Goal: Information Seeking & Learning: Learn about a topic

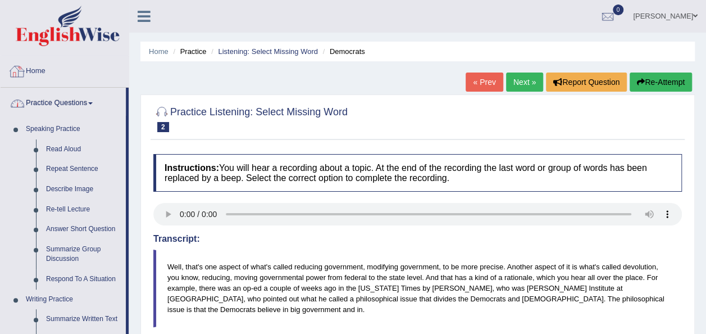
click at [41, 76] on link "Home" at bounding box center [65, 70] width 128 height 28
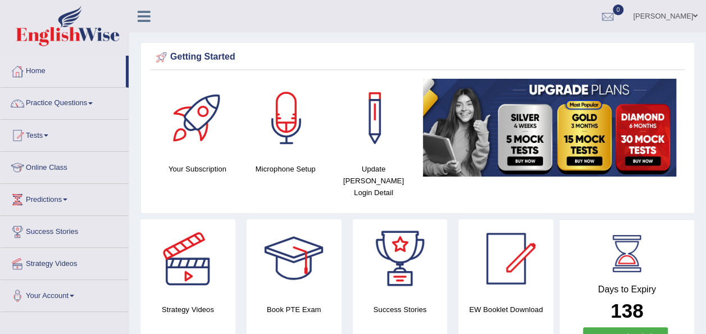
click at [74, 104] on link "Practice Questions" at bounding box center [65, 102] width 128 height 28
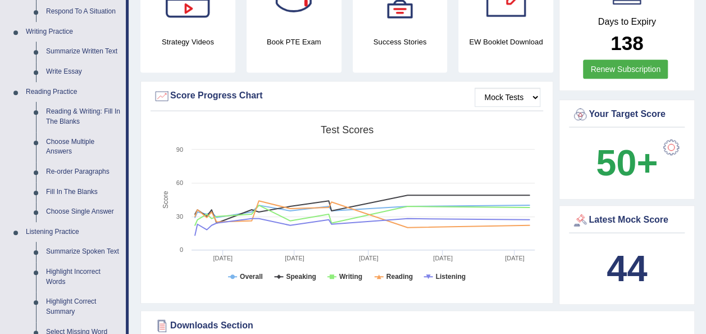
scroll to position [272, 0]
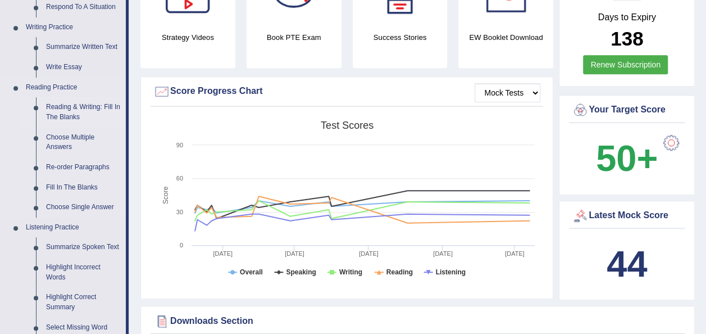
click at [78, 108] on link "Reading & Writing: Fill In The Blanks" at bounding box center [83, 112] width 85 height 30
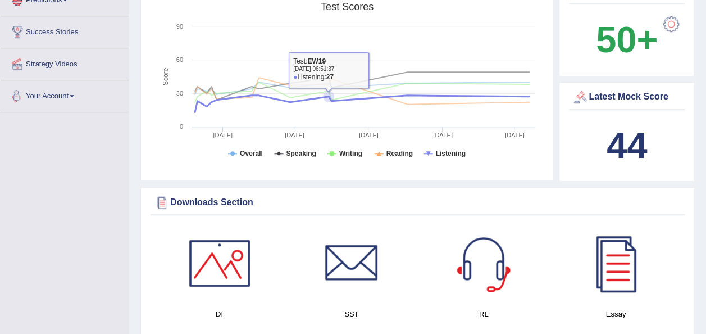
scroll to position [872, 0]
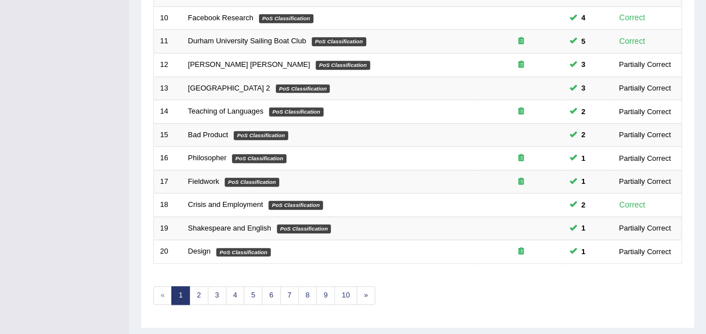
scroll to position [404, 0]
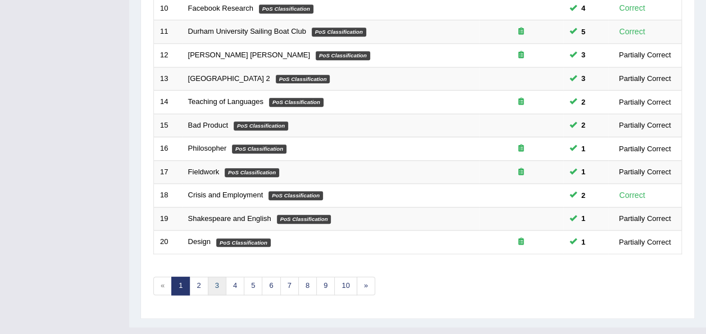
click at [208, 276] on link "3" at bounding box center [217, 285] width 19 height 19
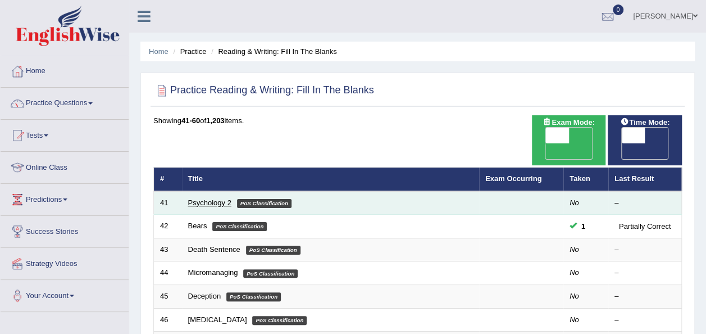
click at [206, 198] on link "Psychology 2" at bounding box center [209, 202] width 43 height 8
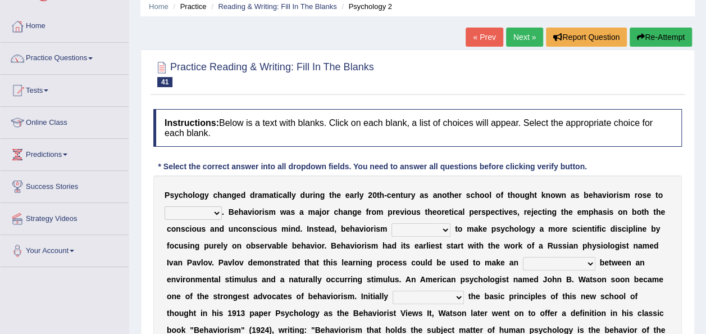
scroll to position [67, 0]
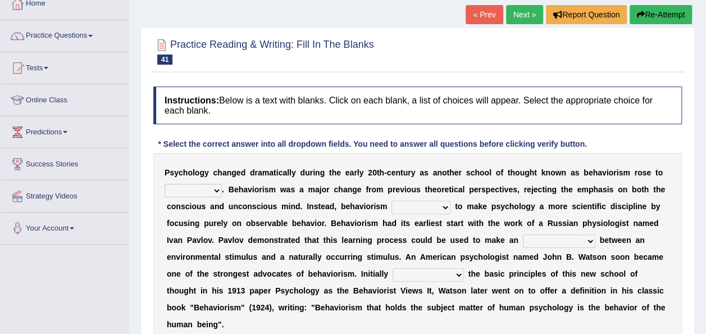
click at [201, 190] on select "dominance temptation challenge temper" at bounding box center [193, 190] width 57 height 13
select select "temptation"
click at [165, 184] on select "dominance temptation challenge temper" at bounding box center [193, 190] width 57 height 13
click at [411, 203] on select "reproached reproved strove rewove" at bounding box center [421, 207] width 59 height 13
select select "strove"
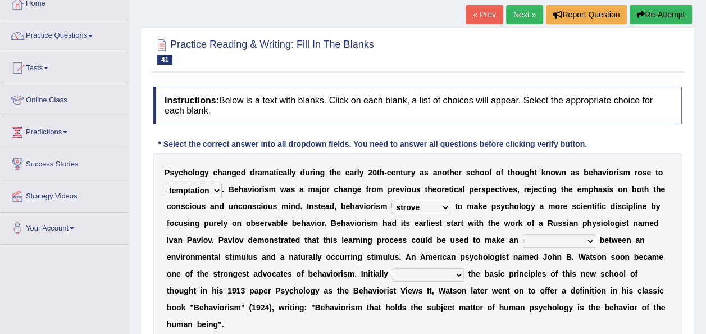
click at [392, 201] on select "reproached reproved strove rewove" at bounding box center [421, 207] width 59 height 13
click at [523, 239] on select "acclimatization association union combination" at bounding box center [559, 240] width 72 height 13
select select "association"
click at [523, 234] on select "acclimatization association union combination" at bounding box center [559, 240] width 72 height 13
click at [393, 275] on select "questioning foreshortening unburdening outlining" at bounding box center [428, 274] width 71 height 13
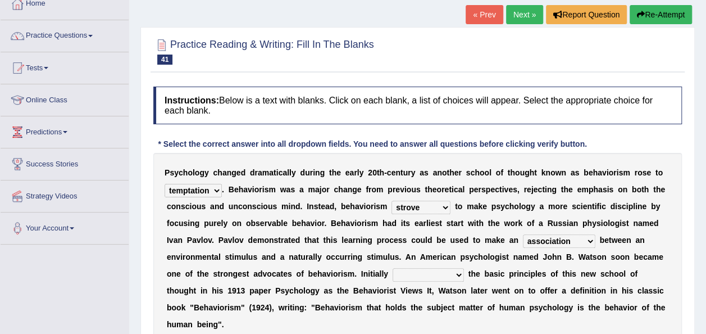
select select "outlining"
click at [393, 268] on select "questioning foreshortening unburdening outlining" at bounding box center [428, 274] width 71 height 13
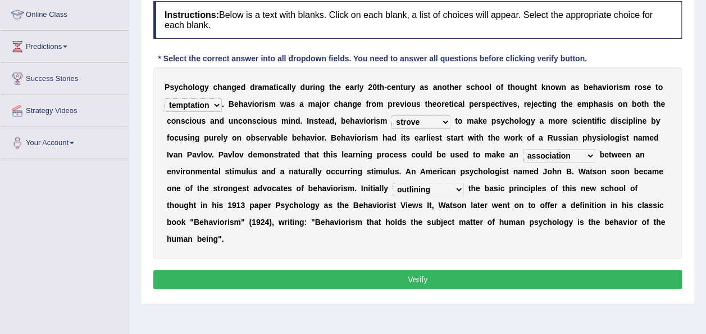
scroll to position [174, 0]
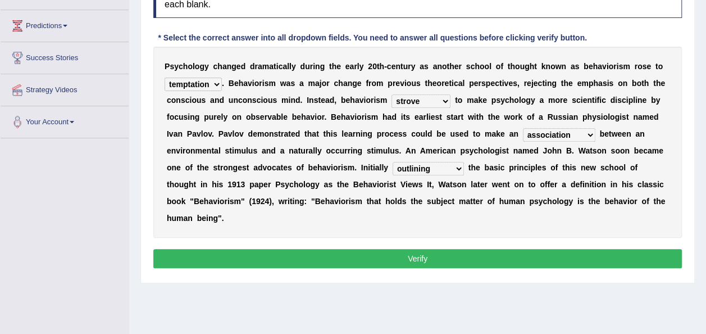
click at [631, 249] on button "Verify" at bounding box center [417, 258] width 529 height 19
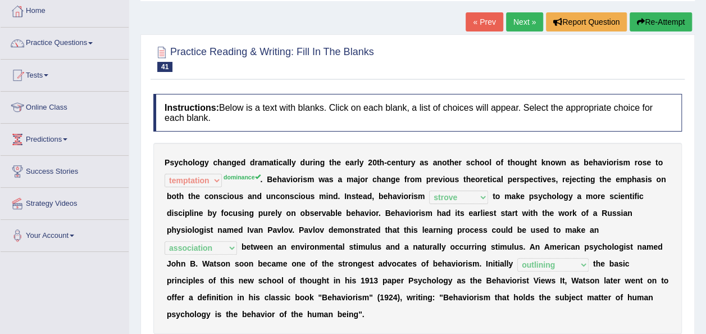
scroll to position [29, 0]
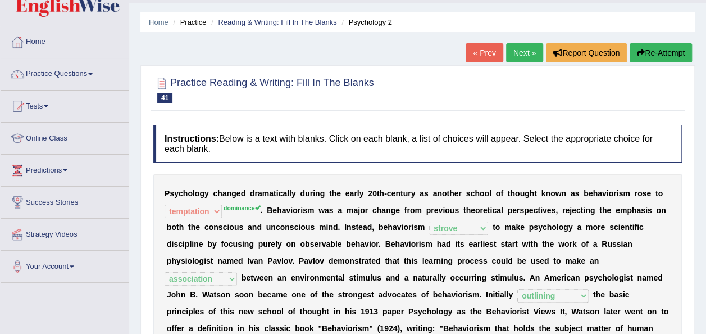
click at [518, 54] on link "Next »" at bounding box center [524, 52] width 37 height 19
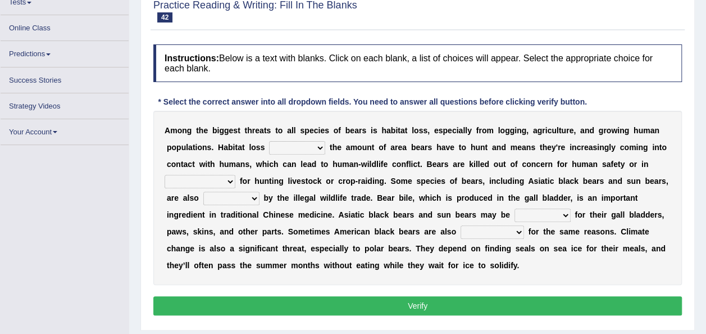
scroll to position [133, 0]
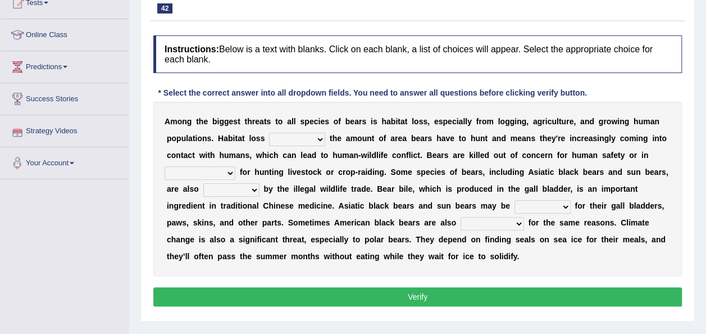
click at [317, 142] on select "increases reduces complies interacts" at bounding box center [297, 139] width 56 height 13
select select "reduces"
click at [269, 133] on select "increases reduces complies interacts" at bounding box center [297, 139] width 56 height 13
click at [235, 166] on select "coalition retaliation appreciation disinformation" at bounding box center [200, 172] width 71 height 13
select select "retaliation"
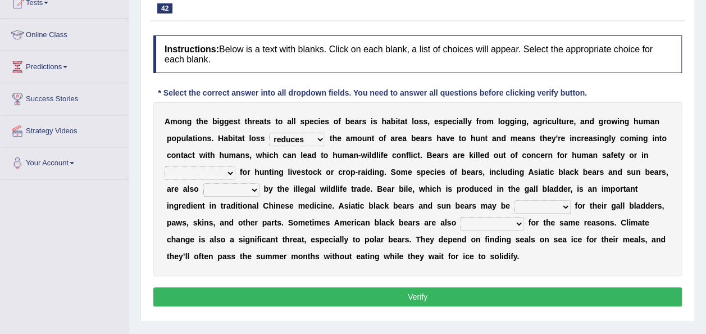
click at [235, 166] on select "coalition retaliation appreciation disinformation" at bounding box center [200, 172] width 71 height 13
click at [260, 183] on select "protected prohibited fattened threatened" at bounding box center [231, 189] width 56 height 13
select select "threatened"
click at [260, 183] on select "protected prohibited fattened threatened" at bounding box center [231, 189] width 56 height 13
click at [406, 213] on div "A m o n g t h e b i g g e s t t h r e a t s t o a l l s p e c i e s o f b e a r…" at bounding box center [417, 189] width 529 height 174
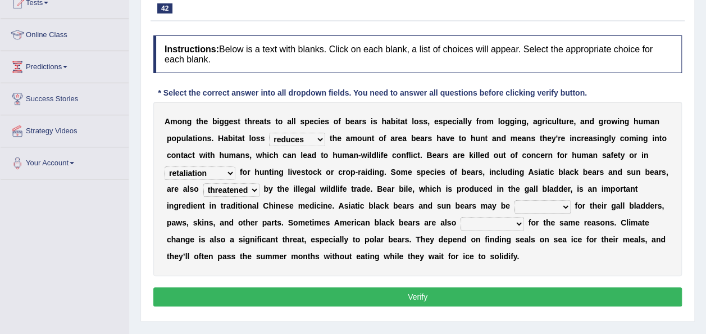
click at [515, 210] on select "poached squelched coached blenched" at bounding box center [543, 206] width 56 height 13
select select "coached"
click at [515, 200] on select "poached squelched coached blenched" at bounding box center [543, 206] width 56 height 13
click at [461, 224] on select "begot foreseen encountered targeted" at bounding box center [492, 223] width 63 height 13
select select "targeted"
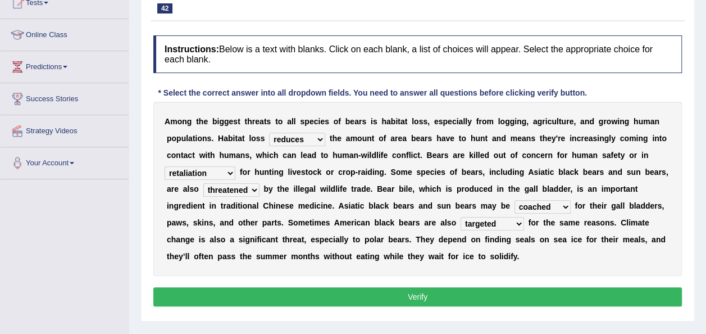
click at [461, 217] on select "begot foreseen encountered targeted" at bounding box center [492, 223] width 63 height 13
click at [425, 295] on button "Verify" at bounding box center [417, 296] width 529 height 19
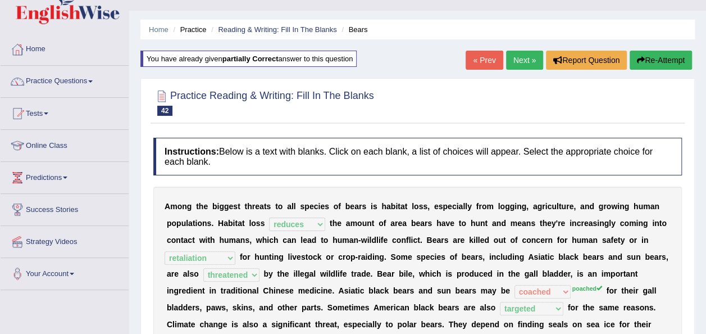
scroll to position [24, 0]
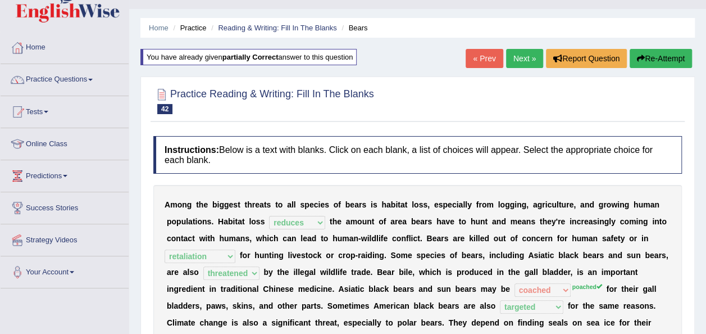
click at [530, 49] on link "Next »" at bounding box center [524, 58] width 37 height 19
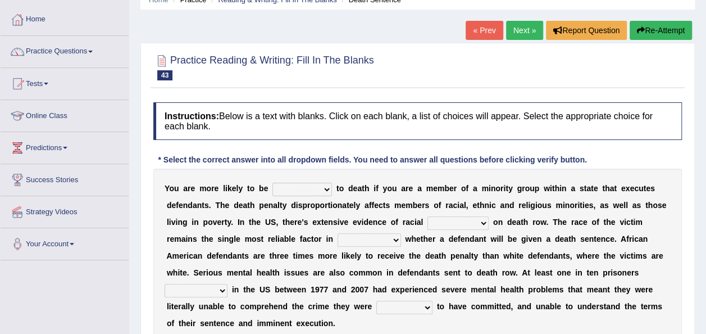
scroll to position [67, 0]
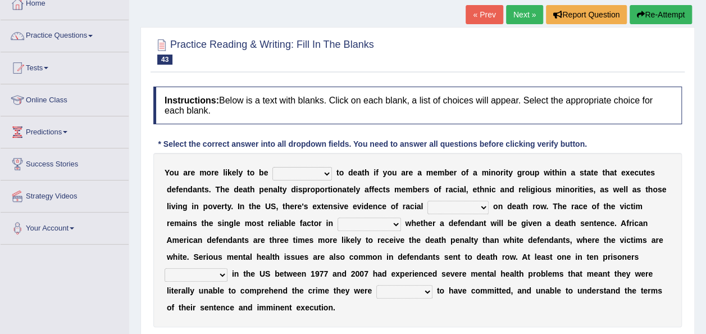
click at [297, 175] on select "penalized blamed complained sentenced" at bounding box center [302, 173] width 60 height 13
select select "sentenced"
click at [272, 167] on select "penalized blamed complained sentenced" at bounding box center [302, 173] width 60 height 13
click at [427, 207] on select "bias equality appearance background" at bounding box center [457, 207] width 61 height 13
select select "equality"
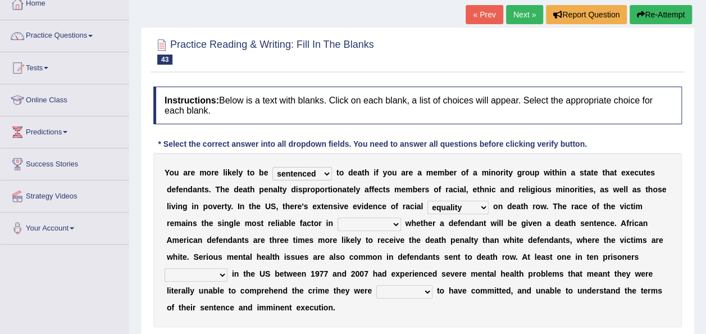
click at [427, 201] on select "bias equality appearance background" at bounding box center [457, 207] width 61 height 13
click at [338, 221] on select "determining adjoining undermining examining" at bounding box center [369, 223] width 63 height 13
select select "examining"
click at [338, 217] on select "determining adjoining undermining examining" at bounding box center [369, 223] width 63 height 13
click at [227, 268] on select "electrocuted persecuted executed captured" at bounding box center [196, 274] width 63 height 13
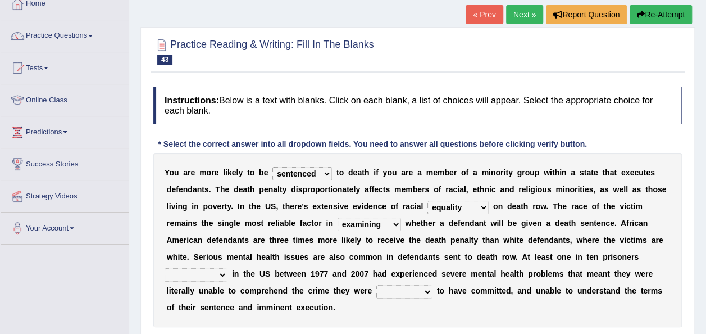
select select "captured"
click at [227, 268] on select "electrocuted persecuted executed captured" at bounding box center [196, 274] width 63 height 13
click at [376, 287] on select "alleged acclaimed persuaded claimed" at bounding box center [404, 291] width 56 height 13
select select "claimed"
click at [376, 285] on select "alleged acclaimed persuaded claimed" at bounding box center [404, 291] width 56 height 13
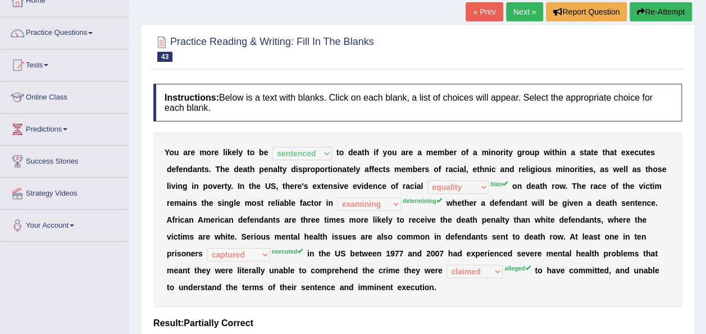
scroll to position [65, 0]
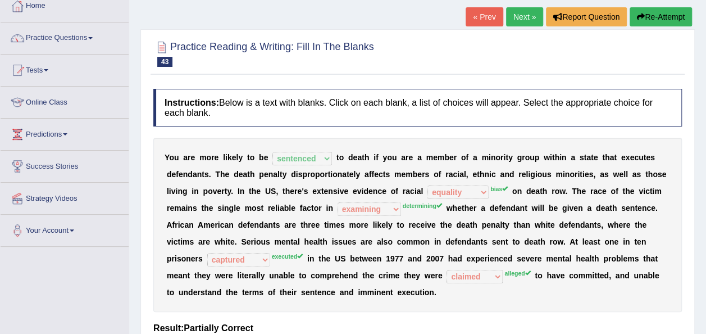
click at [653, 23] on button "Re-Attempt" at bounding box center [661, 16] width 62 height 19
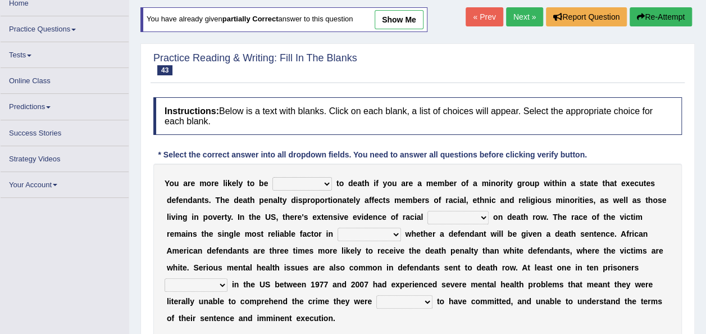
click at [313, 180] on select "penalized blamed complained sentenced" at bounding box center [302, 183] width 60 height 13
select select "sentenced"
click at [272, 177] on select "penalized blamed complained sentenced" at bounding box center [302, 183] width 60 height 13
click at [429, 219] on select "bias equality appearance background" at bounding box center [457, 217] width 61 height 13
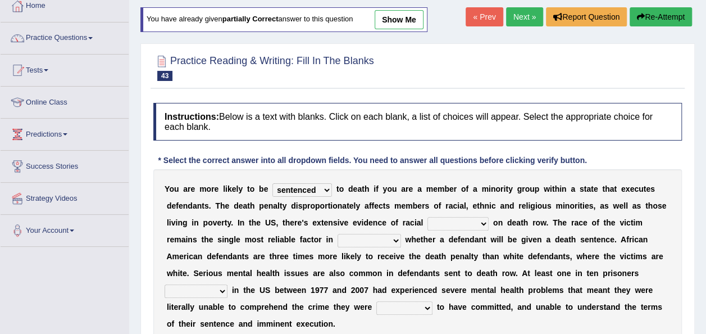
select select "bias"
click at [427, 217] on select "bias equality appearance background" at bounding box center [457, 223] width 61 height 13
click at [338, 241] on select "determining adjoining undermining examining" at bounding box center [369, 240] width 63 height 13
select select "determining"
click at [338, 234] on select "determining adjoining undermining examining" at bounding box center [369, 240] width 63 height 13
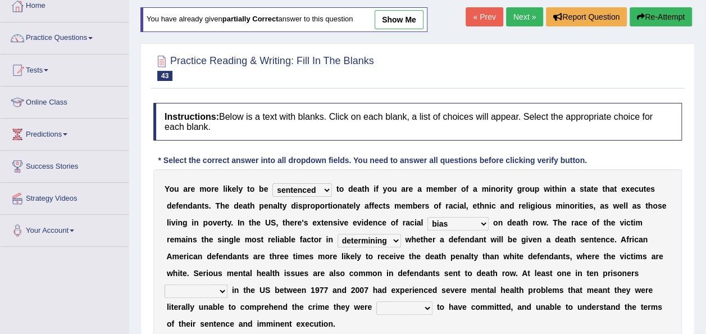
click at [227, 284] on select "electrocuted persecuted executed captured" at bounding box center [196, 290] width 63 height 13
select select "executed"
click at [227, 284] on select "electrocuted persecuted executed captured" at bounding box center [196, 290] width 63 height 13
click at [376, 303] on select "alleged acclaimed persuaded claimed" at bounding box center [404, 307] width 56 height 13
click at [376, 301] on select "alleged acclaimed persuaded claimed" at bounding box center [404, 307] width 56 height 13
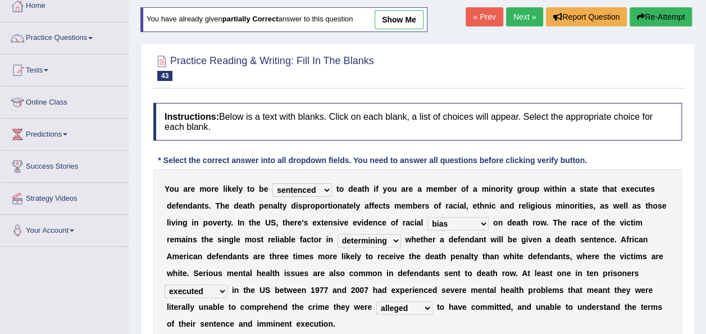
select select "acclaimed"
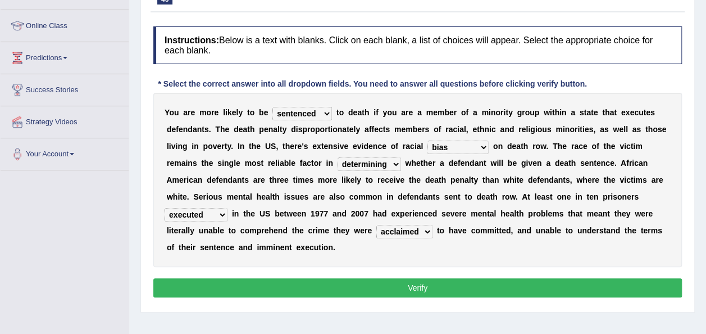
scroll to position [172, 0]
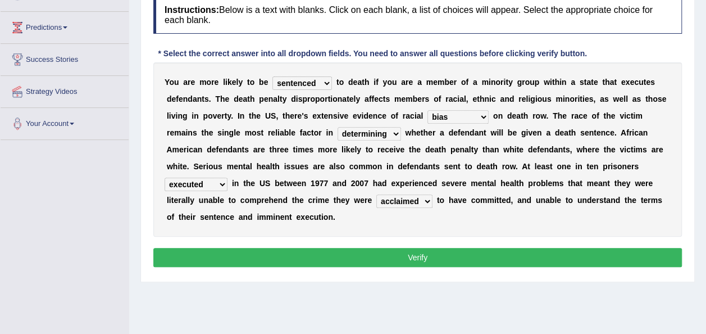
click at [591, 248] on button "Verify" at bounding box center [417, 257] width 529 height 19
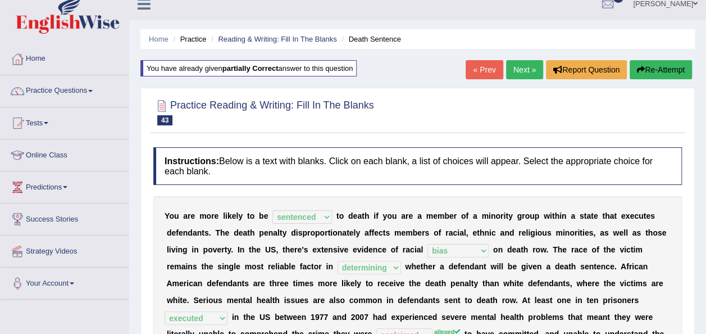
scroll to position [9, 0]
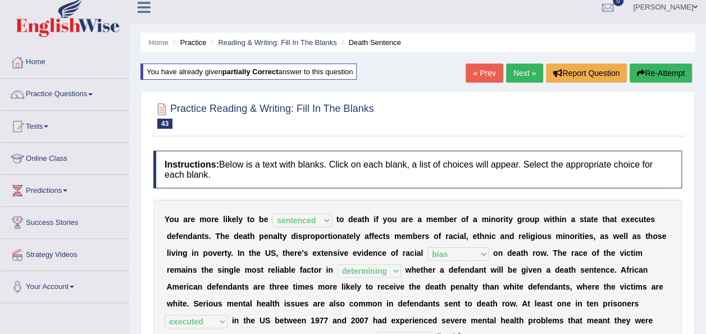
click at [520, 76] on link "Next »" at bounding box center [524, 72] width 37 height 19
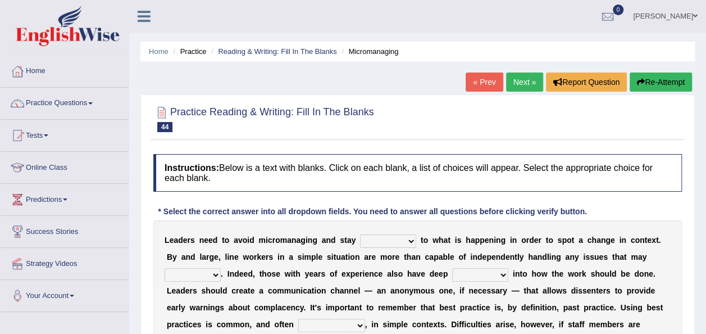
click at [600, 139] on div "Practice Reading & Writing: Fill In The Blanks 44 Micromanaging" at bounding box center [418, 120] width 534 height 39
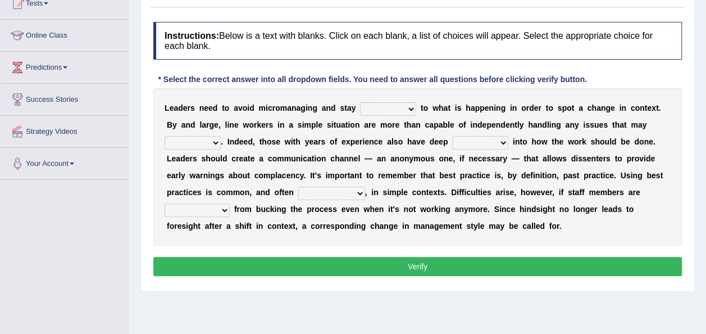
scroll to position [157, 0]
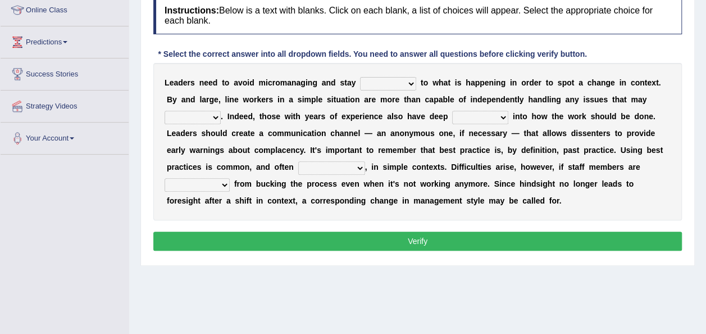
click at [381, 85] on select "complied connected precise concise" at bounding box center [388, 83] width 56 height 13
select select "connected"
click at [360, 77] on select "complied connected precise concise" at bounding box center [388, 83] width 56 height 13
click at [452, 117] on select "incursion insight indignity indication" at bounding box center [480, 117] width 56 height 13
click at [221, 111] on select "apprise rise encounter arise" at bounding box center [193, 117] width 56 height 13
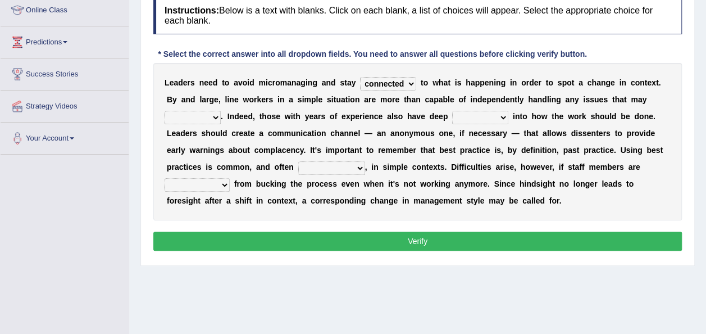
select select "apprise"
click at [221, 111] on select "apprise rise encounter arise" at bounding box center [193, 117] width 56 height 13
click at [452, 113] on select "incursion insight indignity indication" at bounding box center [480, 117] width 56 height 13
select select "indication"
click at [452, 111] on select "incursion insight indignity indication" at bounding box center [480, 117] width 56 height 13
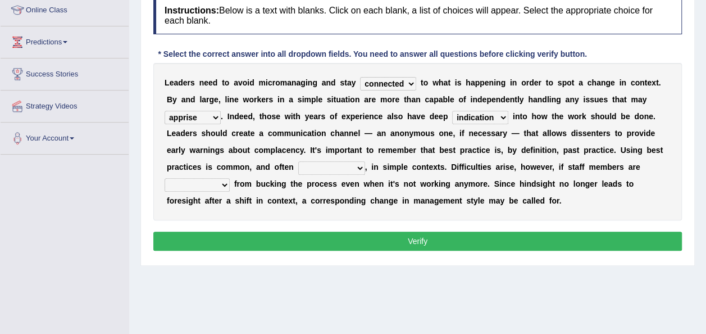
click at [298, 167] on select "inappropriate apprehensive appropriate forbidden" at bounding box center [331, 167] width 67 height 13
select select "appropriate"
click at [298, 161] on select "inappropriate apprehensive appropriate forbidden" at bounding box center [331, 167] width 67 height 13
click at [230, 178] on select "disarranged disinclined discouraged disintegrated" at bounding box center [197, 184] width 65 height 13
select select "discouraged"
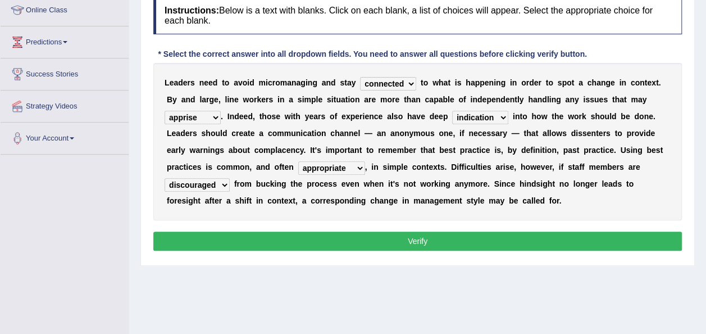
click at [230, 178] on select "disarranged disinclined discouraged disintegrated" at bounding box center [197, 184] width 65 height 13
click at [535, 237] on button "Verify" at bounding box center [417, 240] width 529 height 19
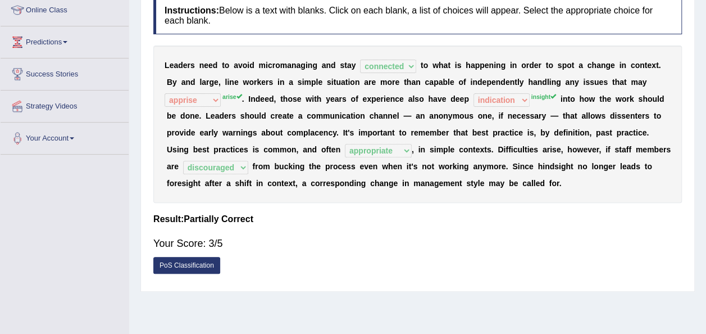
scroll to position [0, 0]
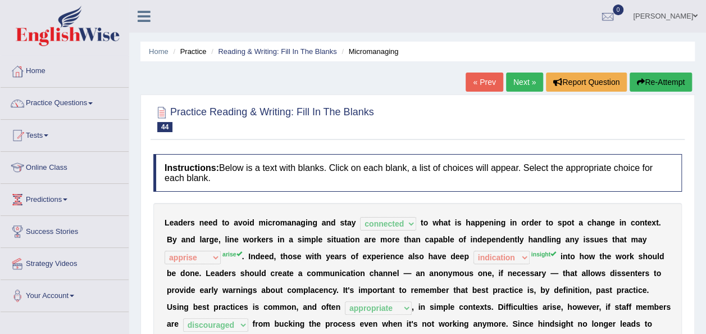
click at [520, 83] on link "Next »" at bounding box center [524, 81] width 37 height 19
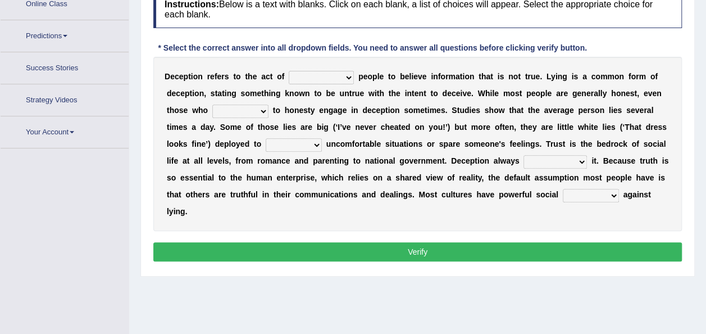
scroll to position [190, 0]
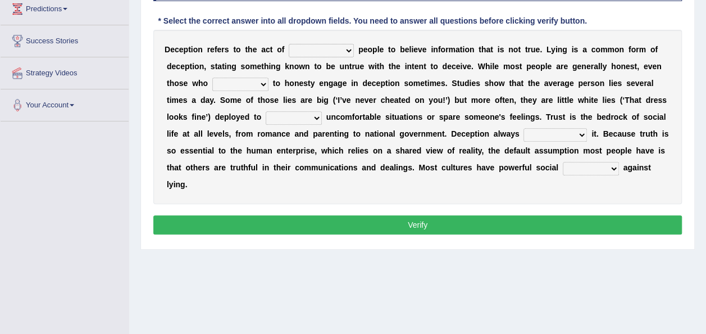
click at [335, 47] on select "discouraging forbidding detecting encouraging" at bounding box center [321, 50] width 65 height 13
select select "discouraging"
click at [289, 44] on select "discouraging forbidding detecting encouraging" at bounding box center [321, 50] width 65 height 13
click at [218, 88] on select "describe prescribe inscribe subscribe" at bounding box center [240, 84] width 56 height 13
select select "describe"
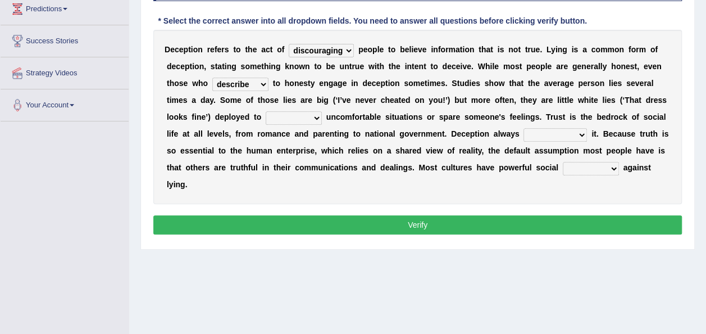
click at [212, 78] on select "describe prescribe inscribe subscribe" at bounding box center [240, 84] width 56 height 13
click at [266, 117] on select "contest illuminate disguise avoid" at bounding box center [294, 117] width 56 height 13
select select "disguise"
click at [266, 111] on select "contest illuminate disguise avoid" at bounding box center [294, 117] width 56 height 13
click at [524, 135] on select "undermines underscores undertakes underwrites" at bounding box center [555, 134] width 63 height 13
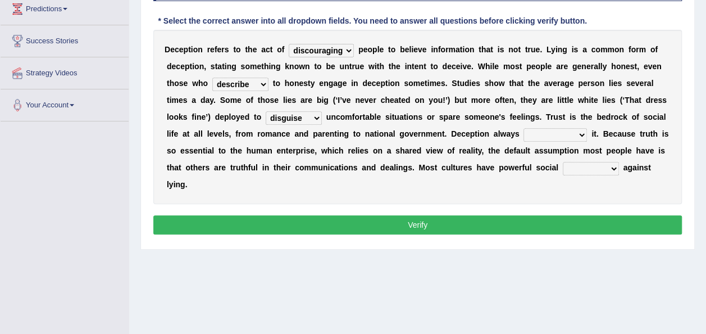
select select "undertakes"
click at [524, 128] on select "undermines underscores undertakes underwrites" at bounding box center [555, 134] width 63 height 13
click at [563, 172] on select "ejections sanctions fractions inductions" at bounding box center [591, 168] width 56 height 13
select select "inductions"
click at [563, 162] on select "ejections sanctions fractions inductions" at bounding box center [591, 168] width 56 height 13
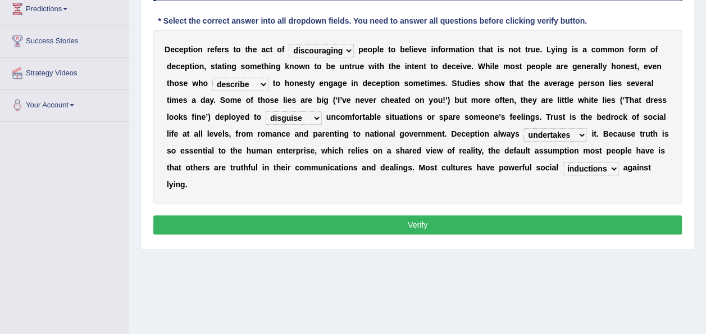
click at [463, 215] on button "Verify" at bounding box center [417, 224] width 529 height 19
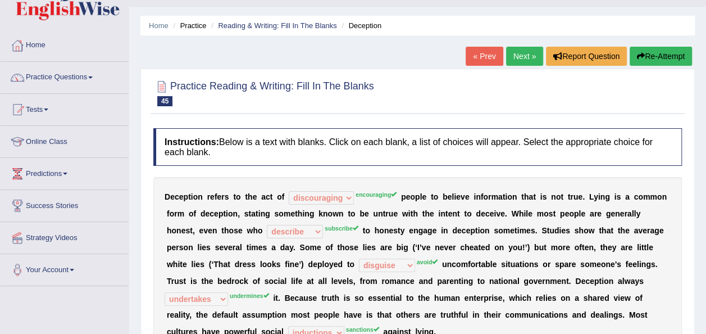
scroll to position [22, 0]
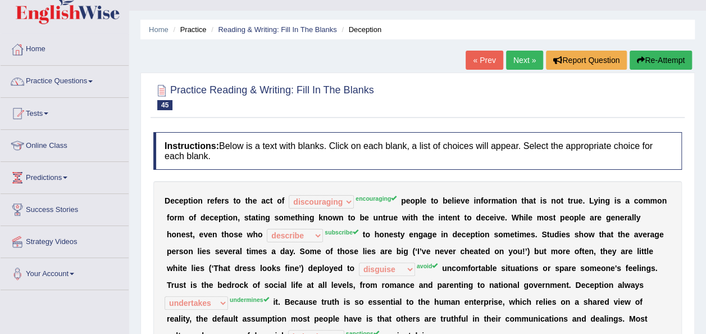
click at [653, 56] on button "Re-Attempt" at bounding box center [661, 60] width 62 height 19
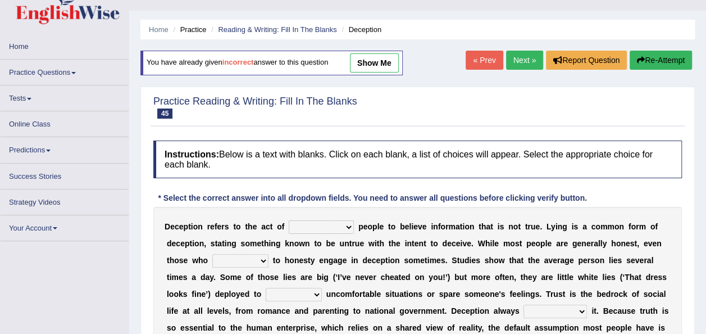
click at [327, 227] on select "discouraging forbidding detecting encouraging" at bounding box center [321, 226] width 65 height 13
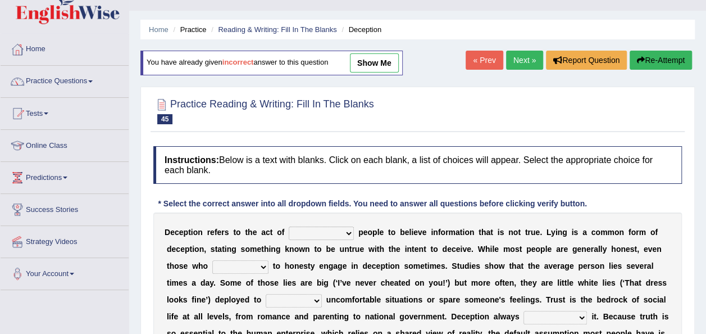
select select "encouraging"
click at [289, 226] on select "discouraging forbidding detecting encouraging" at bounding box center [321, 232] width 65 height 13
click at [208, 275] on div "D e c e p t i o n r e f e r s t o t h e a c t o f discouraging forbidding detec…" at bounding box center [417, 299] width 529 height 174
click at [212, 264] on select "describe prescribe inscribe subscribe" at bounding box center [240, 266] width 56 height 13
select select "inscribe"
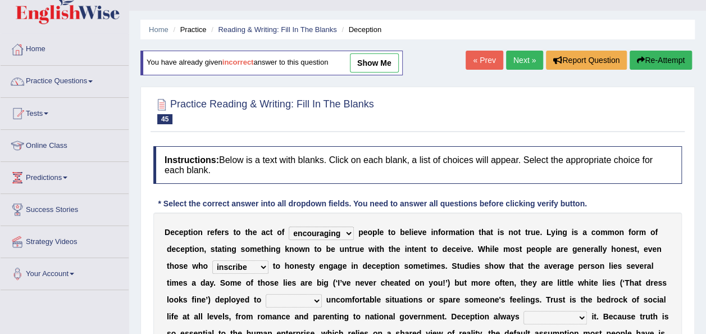
click at [212, 260] on select "describe prescribe inscribe subscribe" at bounding box center [240, 266] width 56 height 13
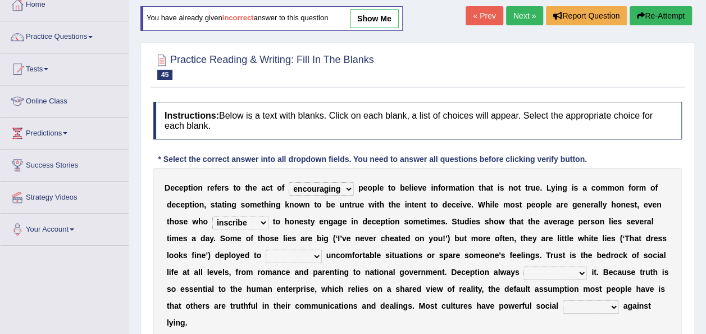
scroll to position [97, 0]
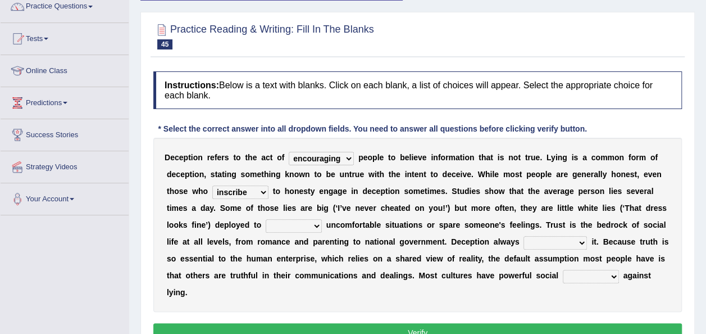
click at [266, 222] on select "contest illuminate disguise avoid" at bounding box center [294, 225] width 56 height 13
select select "avoid"
click at [266, 219] on select "contest illuminate disguise avoid" at bounding box center [294, 225] width 56 height 13
click at [524, 240] on select "undermines underscores undertakes underwrites" at bounding box center [555, 242] width 63 height 13
select select "undermines"
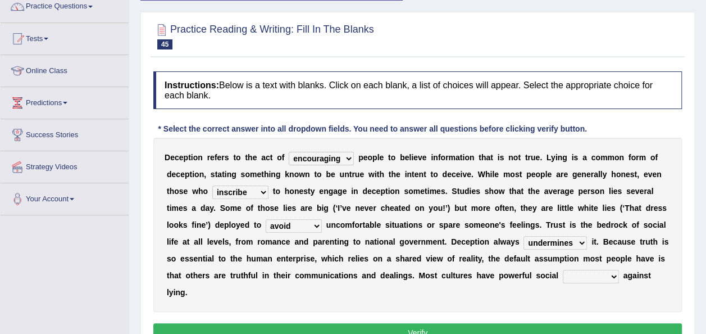
click at [524, 236] on select "undermines underscores undertakes underwrites" at bounding box center [555, 242] width 63 height 13
click at [563, 273] on select "ejections sanctions fractions inductions" at bounding box center [591, 276] width 56 height 13
select select "sanctions"
click at [563, 270] on select "ejections sanctions fractions inductions" at bounding box center [591, 276] width 56 height 13
click at [597, 237] on b "." at bounding box center [598, 241] width 2 height 9
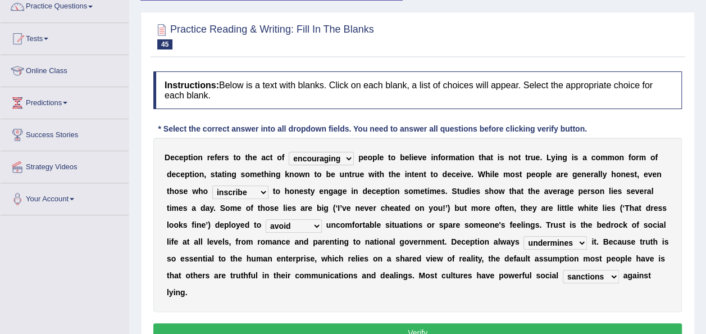
click at [451, 323] on button "Verify" at bounding box center [417, 332] width 529 height 19
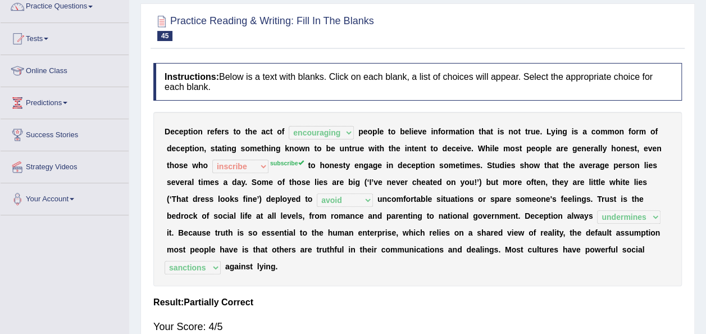
scroll to position [0, 0]
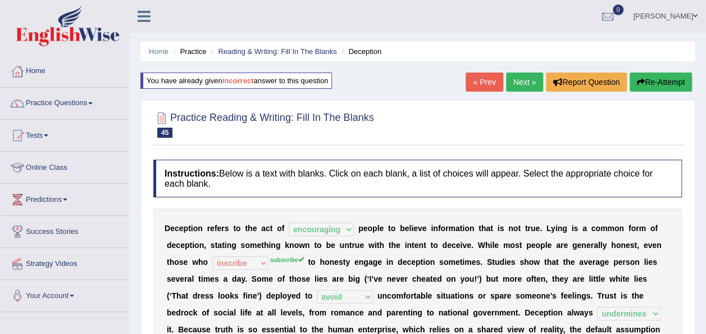
click at [520, 81] on link "Next »" at bounding box center [524, 81] width 37 height 19
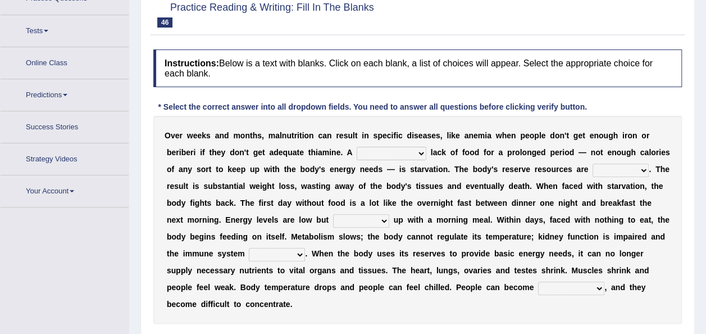
scroll to position [110, 0]
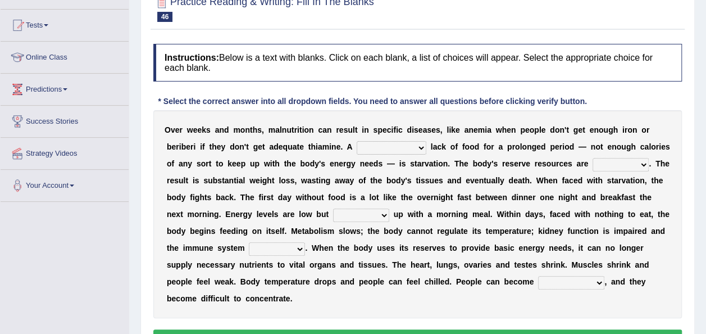
click at [357, 144] on select "severe distinguishing proper distinctive" at bounding box center [392, 147] width 70 height 13
select select "severe"
click at [357, 141] on select "severe distinguishing proper distinctive" at bounding box center [392, 147] width 70 height 13
click at [357, 144] on select "severe distinguishing proper distinctive" at bounding box center [392, 147] width 70 height 13
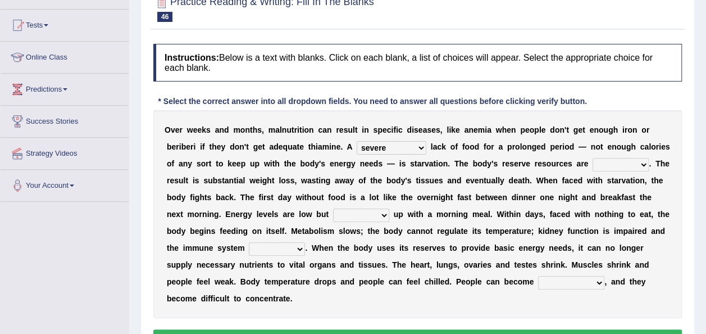
click at [593, 160] on select "obsoleted depleted pelleted deleted" at bounding box center [621, 164] width 56 height 13
select select "deleted"
click at [593, 158] on select "obsoleted depleted pelleted deleted" at bounding box center [621, 164] width 56 height 13
click at [333, 213] on select "feed come chill pick" at bounding box center [361, 214] width 56 height 13
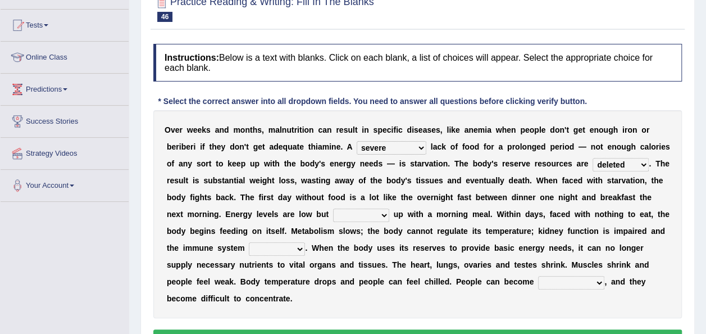
click at [333, 213] on select "feed come chill pick" at bounding box center [361, 214] width 56 height 13
select select "pick"
click at [333, 208] on select "feed come chill pick" at bounding box center [361, 214] width 56 height 13
click at [305, 242] on select "deepens deafens weakens surpasses" at bounding box center [277, 248] width 56 height 13
select select "deepens"
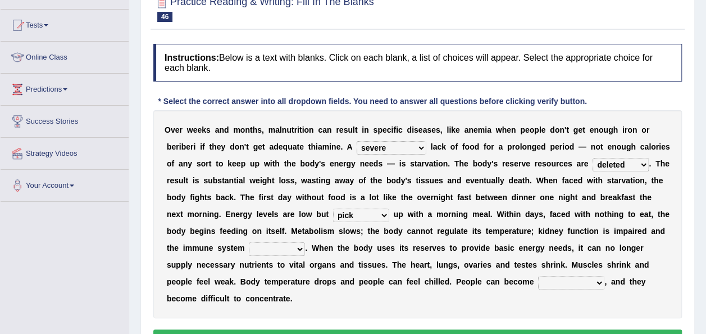
click at [305, 242] on select "deepens deafens weakens surpasses" at bounding box center [277, 248] width 56 height 13
click at [538, 285] on select "irritable commutable indisputable transportable" at bounding box center [571, 282] width 66 height 13
select select "transportable"
click at [538, 276] on select "irritable commutable indisputable transportable" at bounding box center [571, 282] width 66 height 13
click at [304, 329] on button "Verify" at bounding box center [417, 338] width 529 height 19
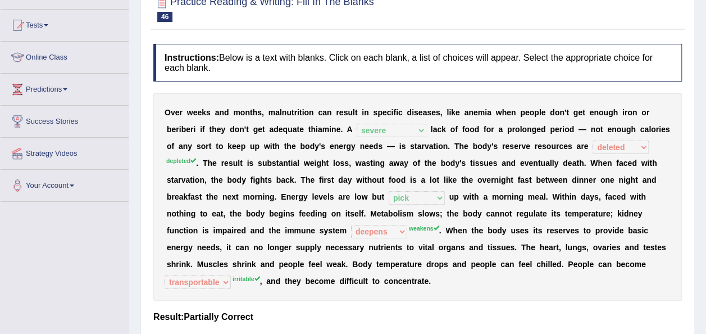
drag, startPoint x: 706, startPoint y: 88, endPoint x: 711, endPoint y: 6, distance: 82.8
click at [706, 6] on html "Toggle navigation Home Practice Questions Speaking Practice Read Aloud Repeat S…" at bounding box center [353, 57] width 706 height 334
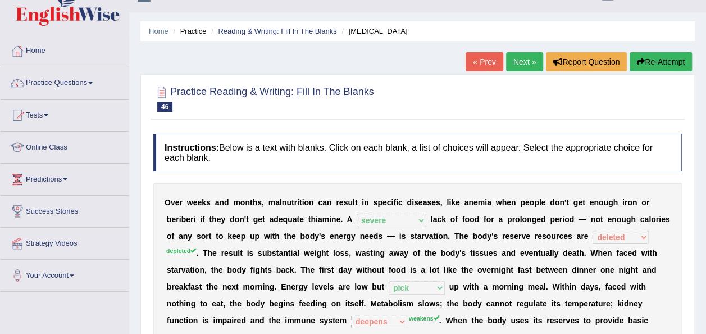
scroll to position [16, 0]
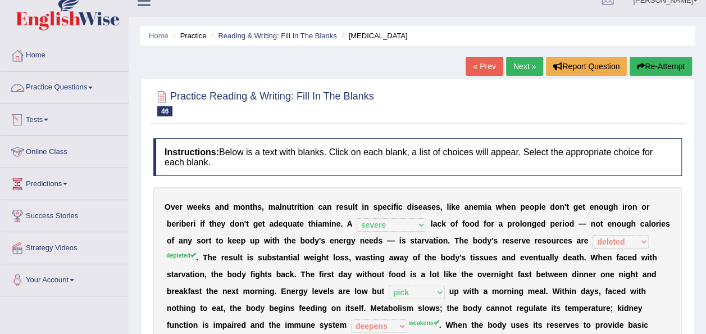
click at [49, 82] on link "Practice Questions" at bounding box center [65, 86] width 128 height 28
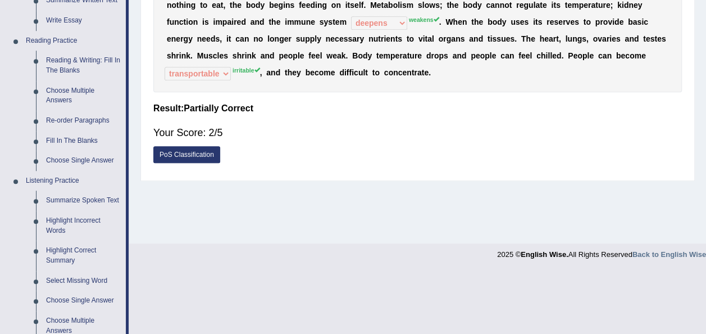
scroll to position [317, 0]
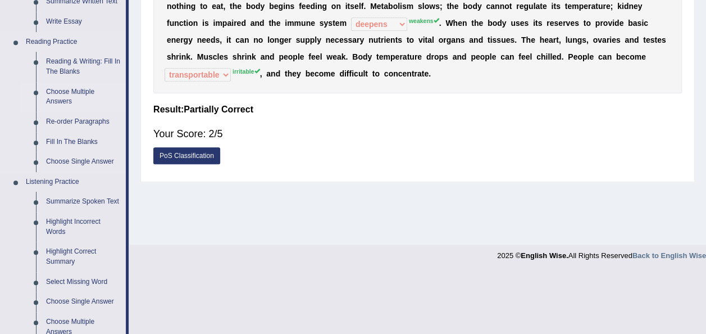
click at [66, 98] on link "Choose Multiple Answers" at bounding box center [83, 97] width 85 height 30
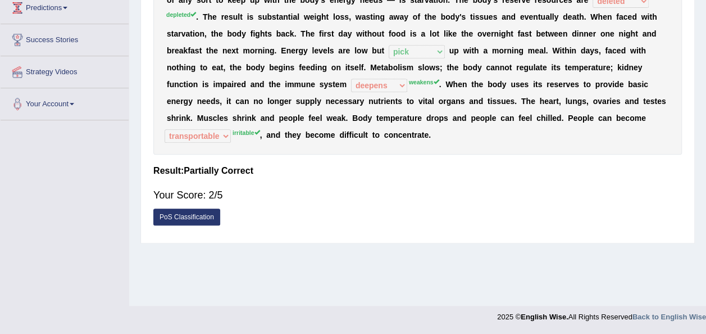
scroll to position [197, 0]
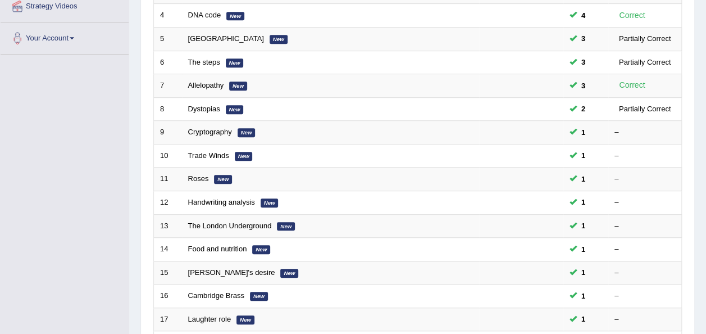
scroll to position [258, 0]
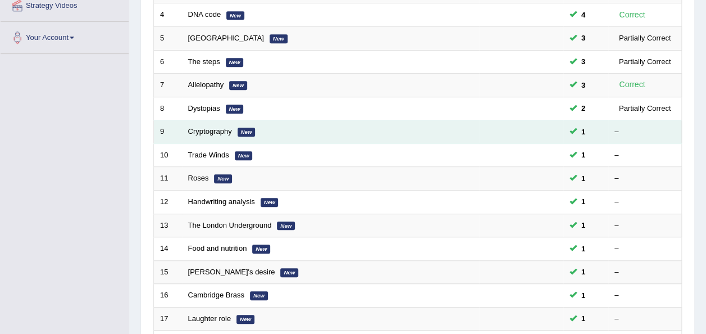
click at [511, 120] on td at bounding box center [521, 132] width 84 height 24
click at [217, 127] on link "Cryptography" at bounding box center [210, 131] width 44 height 8
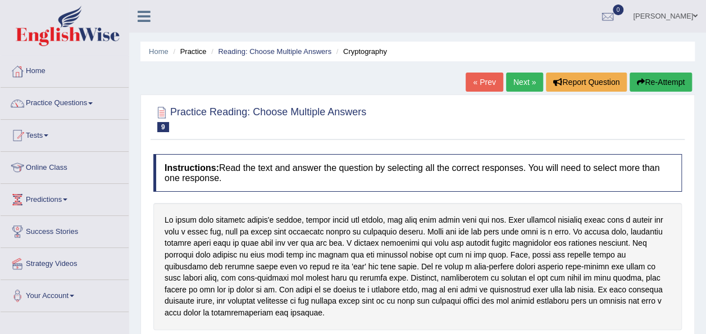
click at [685, 136] on div "Practice Reading: Choose Multiple Answers 9 Cryptography Instructions: Read the…" at bounding box center [417, 302] width 554 height 417
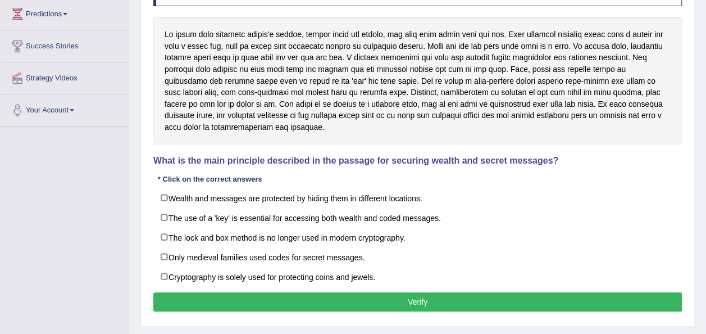
scroll to position [202, 0]
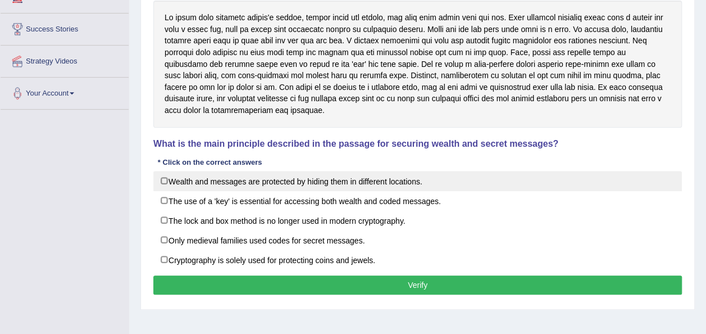
click at [169, 181] on label "Wealth and messages are protected by hiding them in different locations." at bounding box center [417, 181] width 529 height 20
checkbox input "true"
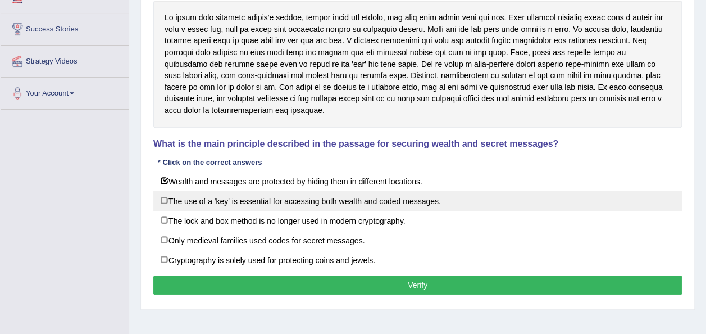
click at [167, 195] on label "The use of a 'key' is essential for accessing both wealth and coded messages." at bounding box center [417, 200] width 529 height 20
checkbox input "true"
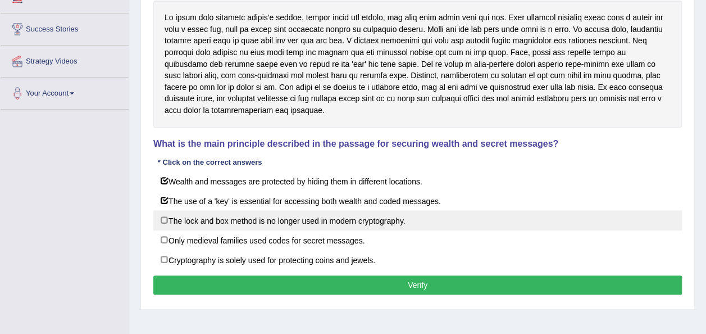
click at [158, 221] on label "The lock and box method is no longer used in modern cryptography." at bounding box center [417, 220] width 529 height 20
checkbox input "true"
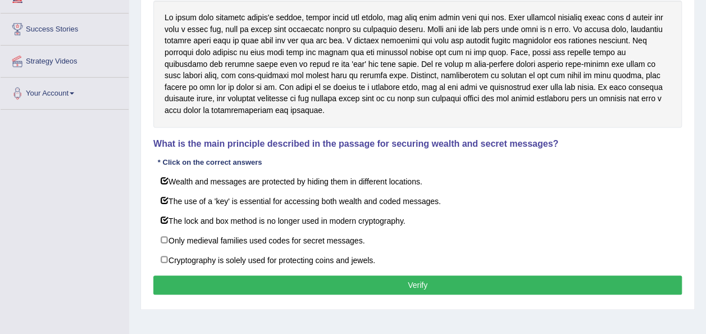
click at [200, 276] on button "Verify" at bounding box center [417, 284] width 529 height 19
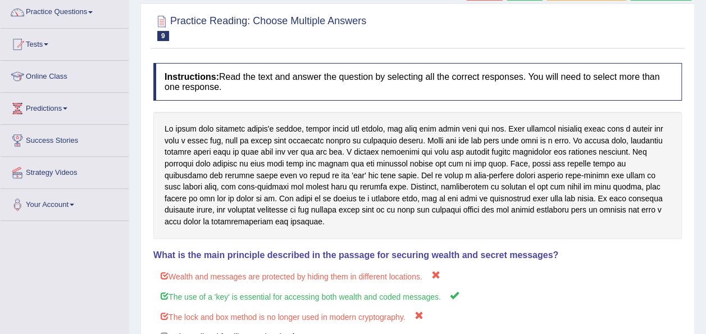
scroll to position [0, 0]
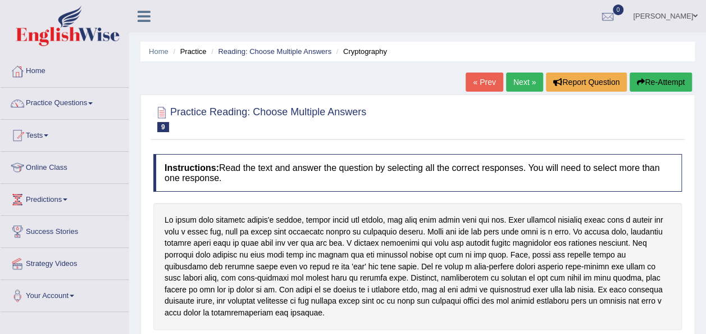
click at [644, 83] on button "Re-Attempt" at bounding box center [661, 81] width 62 height 19
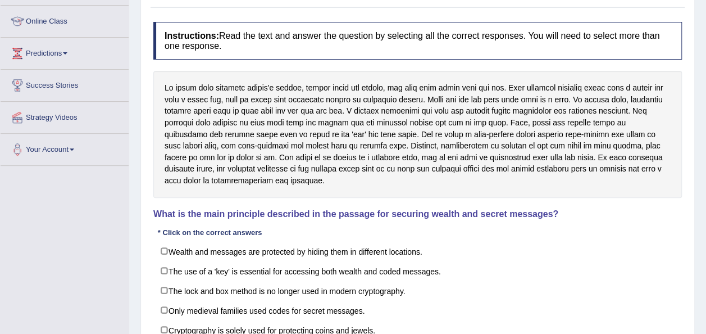
scroll to position [180, 0]
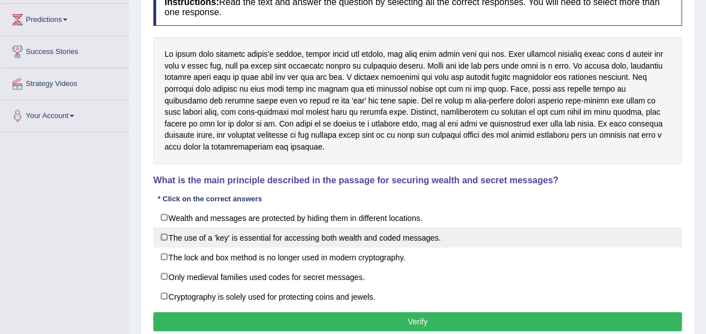
click at [163, 238] on label "The use of a 'key' is essential for accessing both wealth and coded messages." at bounding box center [417, 237] width 529 height 20
checkbox input "true"
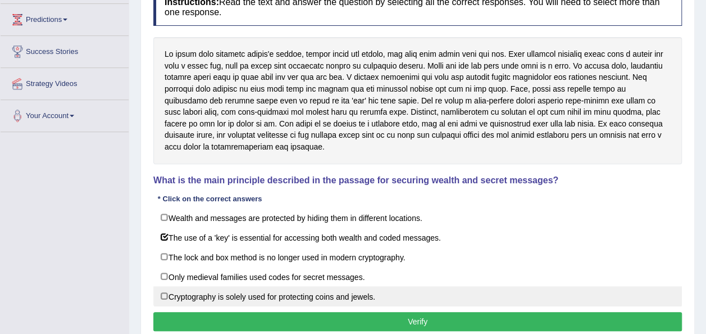
click at [163, 298] on label "Cryptography is solely used for protecting coins and jewels." at bounding box center [417, 296] width 529 height 20
checkbox input "true"
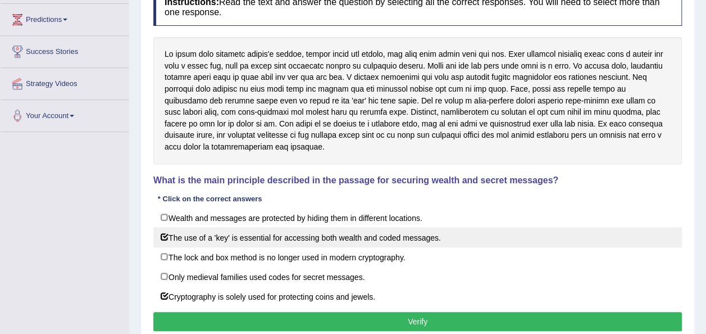
click at [158, 233] on label "The use of a 'key' is essential for accessing both wealth and coded messages." at bounding box center [417, 237] width 529 height 20
click at [163, 235] on label "The use of a 'key' is essential for accessing both wealth and coded messages." at bounding box center [417, 237] width 529 height 20
checkbox input "true"
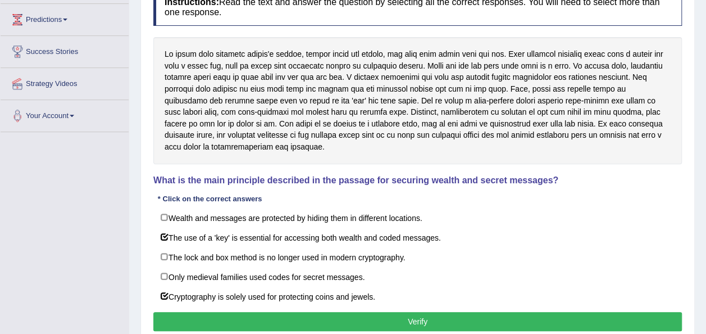
click at [307, 329] on div "Instructions: Read the text and answer the question by selecting all the correc…" at bounding box center [418, 161] width 534 height 357
click at [311, 316] on button "Verify" at bounding box center [417, 321] width 529 height 19
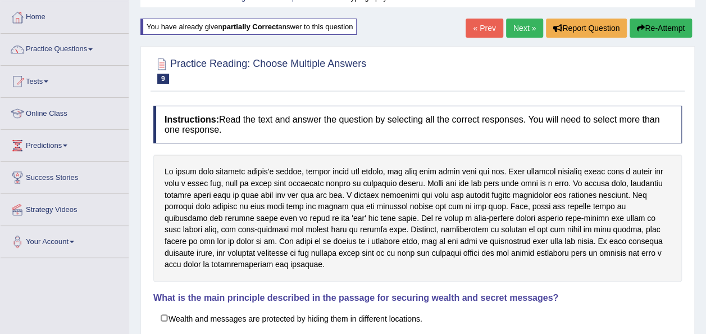
scroll to position [30, 0]
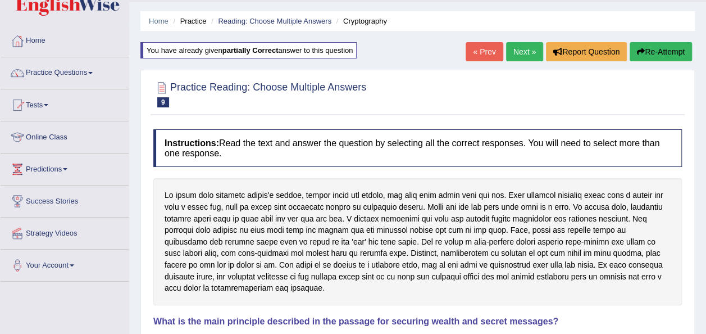
click at [517, 44] on link "Next »" at bounding box center [524, 51] width 37 height 19
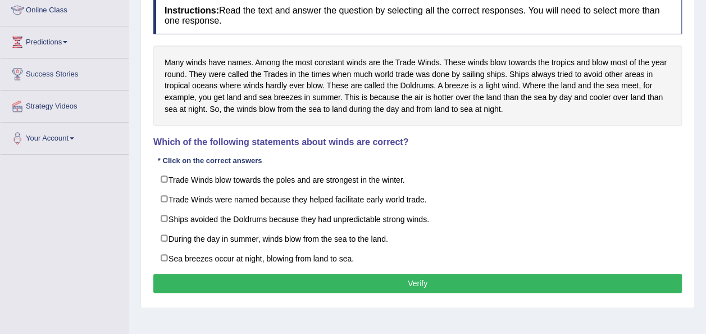
scroll to position [180, 0]
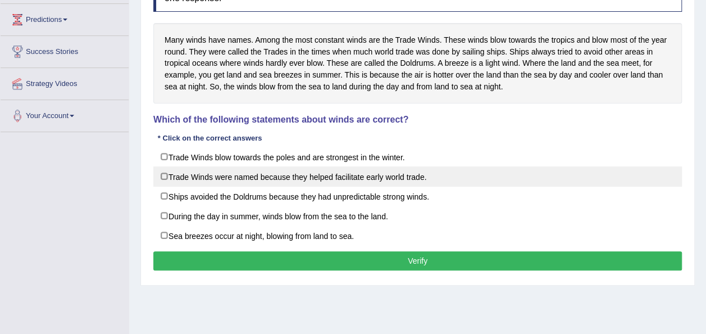
click at [169, 174] on label "Trade Winds were named because they helped facilitate early world trade." at bounding box center [417, 176] width 529 height 20
click at [165, 175] on label "Trade Winds were named because they helped facilitate early world trade." at bounding box center [417, 176] width 529 height 20
checkbox input "true"
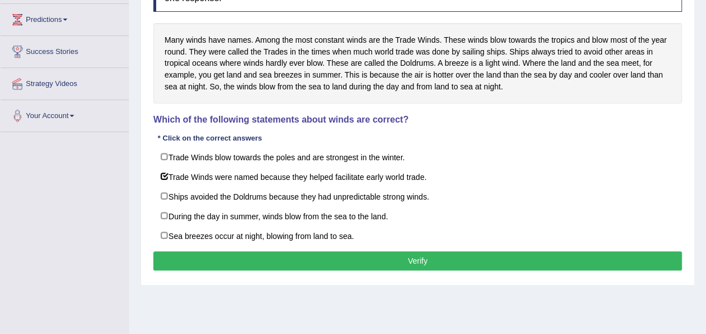
click at [213, 257] on button "Verify" at bounding box center [417, 260] width 529 height 19
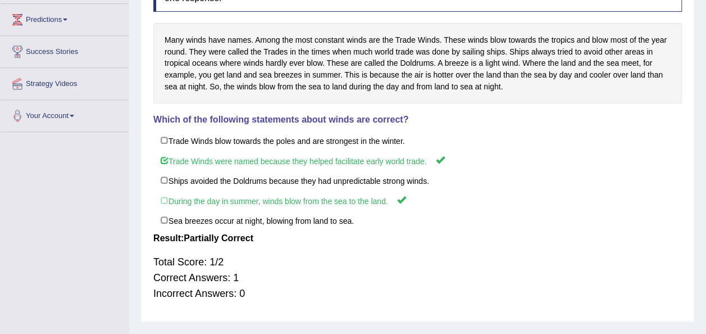
scroll to position [0, 0]
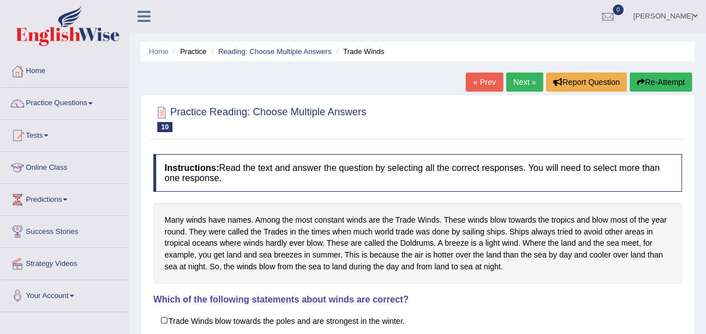
click at [657, 75] on button "Re-Attempt" at bounding box center [661, 81] width 62 height 19
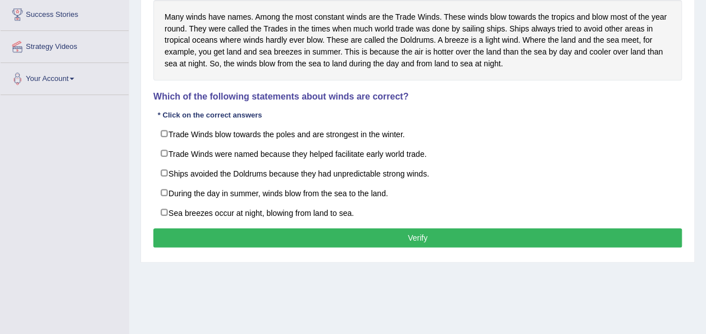
scroll to position [225, 0]
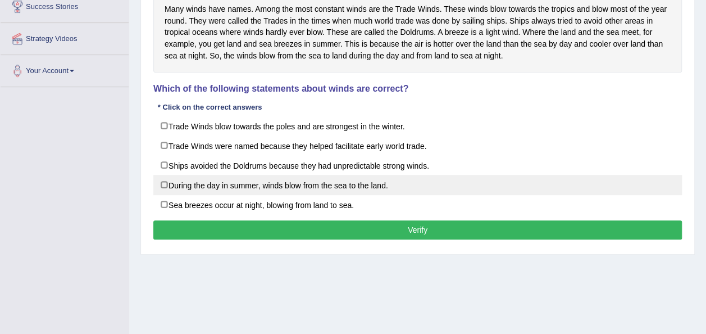
click at [166, 183] on label "During the day in summer, winds blow from the sea to the land." at bounding box center [417, 185] width 529 height 20
checkbox input "true"
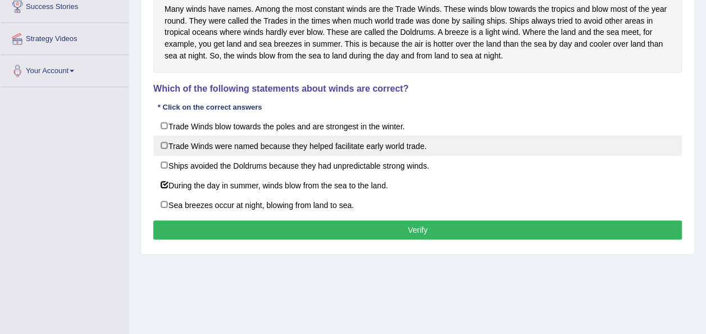
click at [160, 141] on label "Trade Winds were named because they helped facilitate early world trade." at bounding box center [417, 145] width 529 height 20
checkbox input "true"
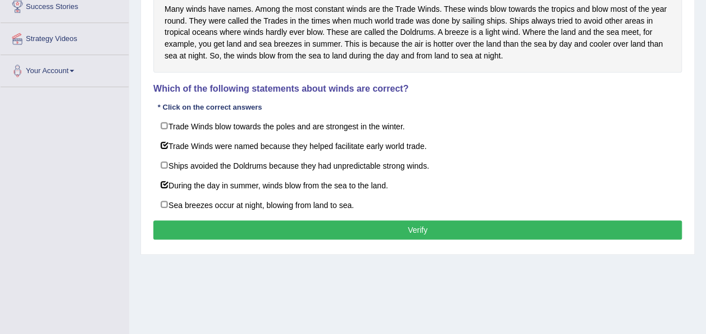
click at [215, 235] on button "Verify" at bounding box center [417, 229] width 529 height 19
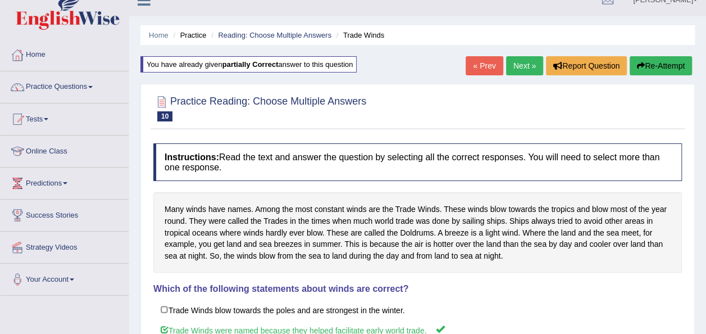
scroll to position [0, 0]
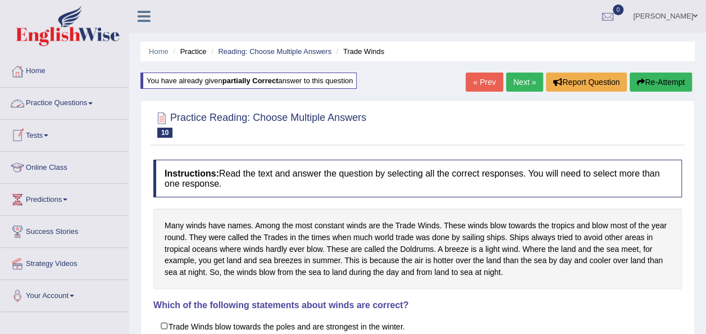
click at [49, 98] on link "Practice Questions" at bounding box center [65, 102] width 128 height 28
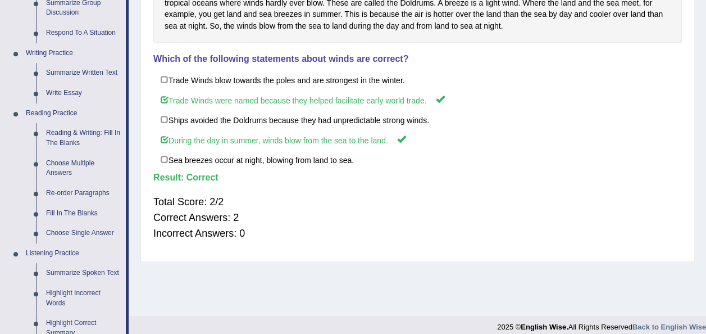
scroll to position [251, 0]
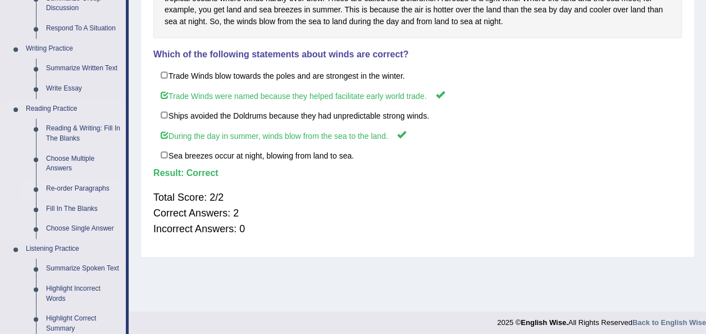
click at [61, 186] on link "Re-order Paragraphs" at bounding box center [83, 189] width 85 height 20
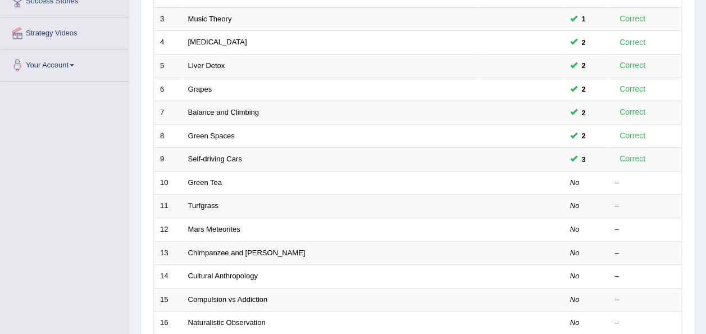
scroll to position [231, 0]
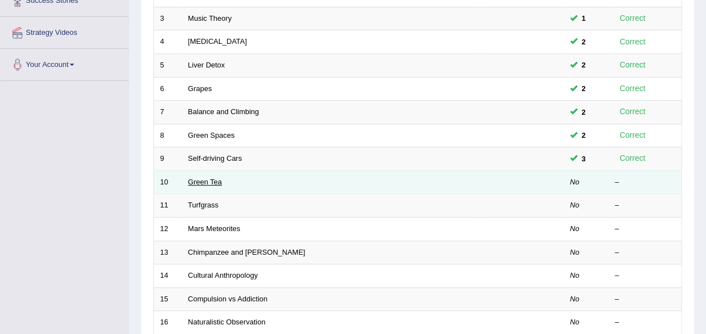
click at [207, 178] on link "Green Tea" at bounding box center [205, 182] width 34 height 8
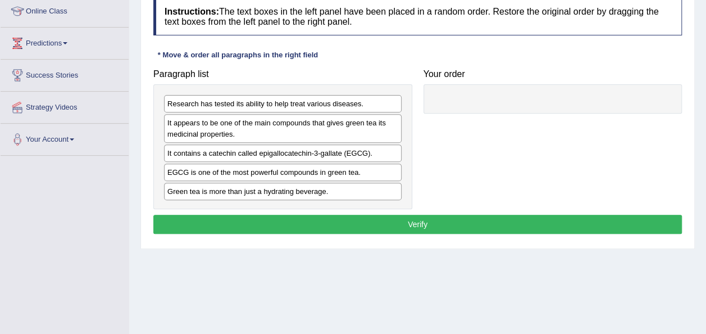
scroll to position [157, 0]
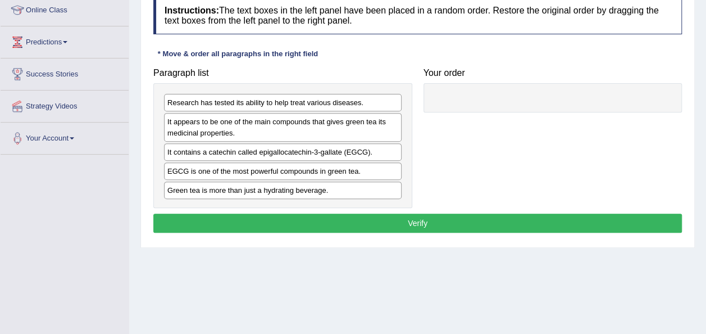
click at [184, 170] on div "EGCG is one of the most powerful compounds in green tea." at bounding box center [283, 170] width 238 height 17
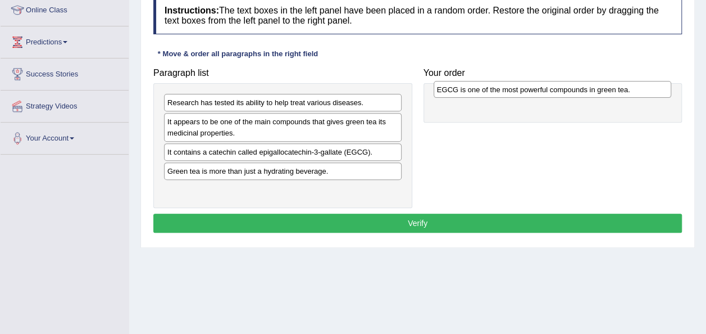
drag, startPoint x: 184, startPoint y: 170, endPoint x: 453, endPoint y: 90, distance: 280.6
click at [453, 90] on div "EGCG is one of the most powerful compounds in green tea." at bounding box center [553, 89] width 238 height 17
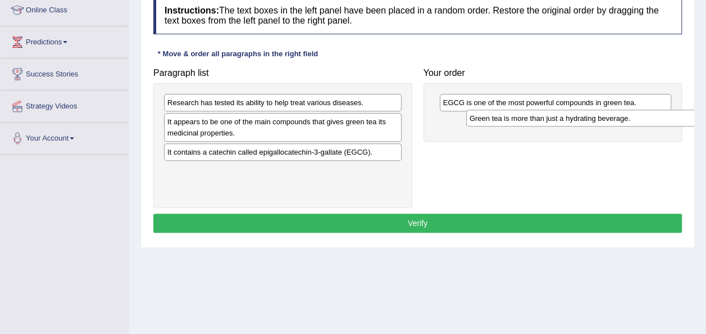
drag, startPoint x: 211, startPoint y: 171, endPoint x: 533, endPoint y: 117, distance: 326.4
click at [533, 117] on div "Green tea is more than just a hydrating beverage." at bounding box center [585, 118] width 238 height 17
click at [195, 104] on div "Research has tested its ability to help treat various diseases." at bounding box center [283, 102] width 238 height 17
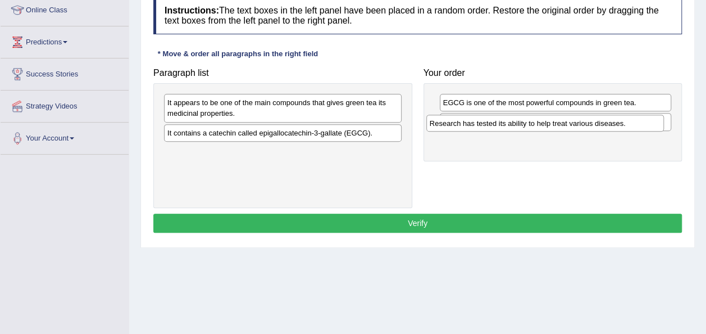
drag, startPoint x: 195, startPoint y: 104, endPoint x: 458, endPoint y: 125, distance: 263.1
click at [458, 125] on div "Research has tested its ability to help treat various diseases." at bounding box center [545, 123] width 238 height 17
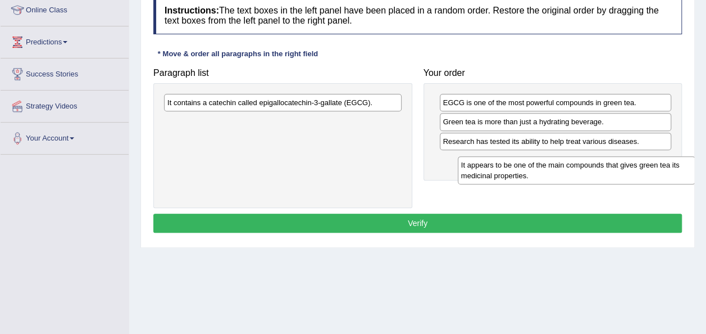
drag, startPoint x: 219, startPoint y: 108, endPoint x: 507, endPoint y: 170, distance: 295.1
click at [507, 170] on div "It appears to be one of the main compounds that gives green tea its medicinal p…" at bounding box center [577, 170] width 238 height 28
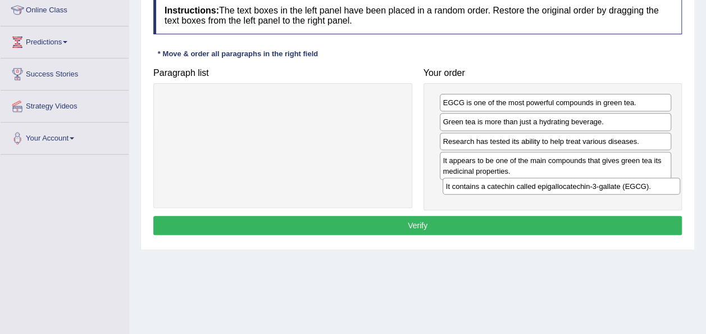
drag, startPoint x: 256, startPoint y: 105, endPoint x: 524, endPoint y: 187, distance: 280.2
click at [524, 187] on div "It contains a catechin called epigallocatechin-3-gallate (EGCG)." at bounding box center [562, 186] width 238 height 17
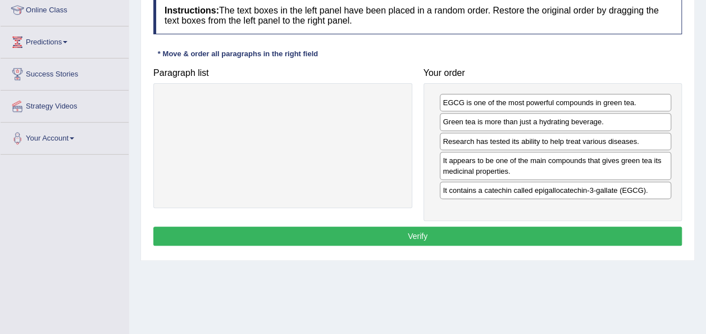
click at [517, 238] on button "Verify" at bounding box center [417, 235] width 529 height 19
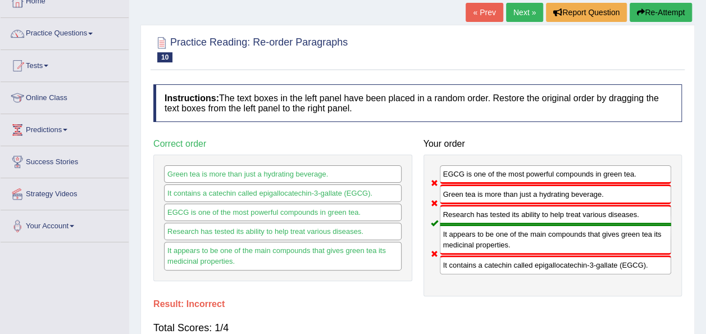
scroll to position [71, 0]
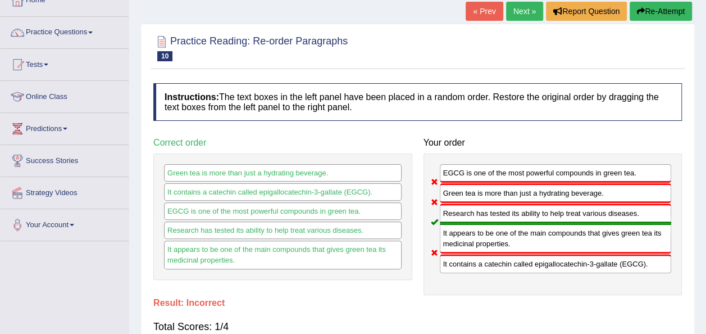
click at [668, 12] on button "Re-Attempt" at bounding box center [661, 11] width 62 height 19
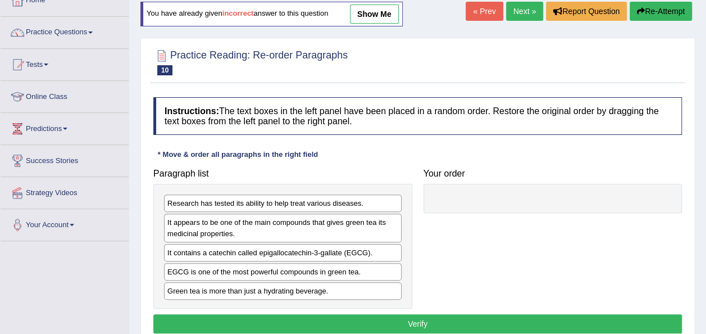
scroll to position [71, 0]
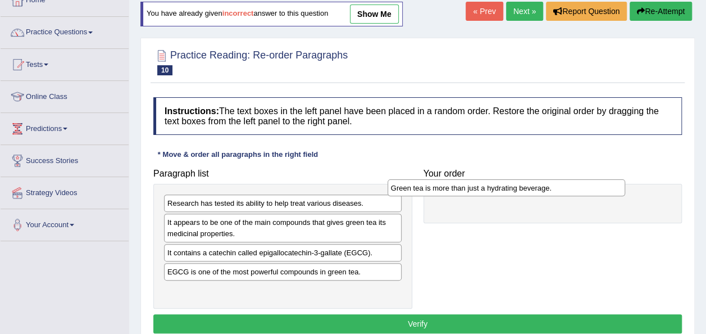
drag, startPoint x: 255, startPoint y: 287, endPoint x: 480, endPoint y: 186, distance: 246.7
click at [480, 186] on div "Green tea is more than just a hydrating beverage." at bounding box center [507, 187] width 238 height 17
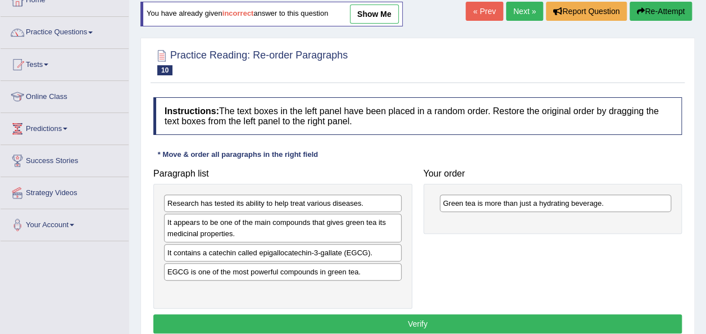
click at [197, 272] on div "EGCG is one of the most powerful compounds in green tea." at bounding box center [283, 271] width 238 height 17
click at [171, 252] on div "It contains a catechin called epigallocatechin-3-gallate (EGCG)." at bounding box center [283, 252] width 238 height 17
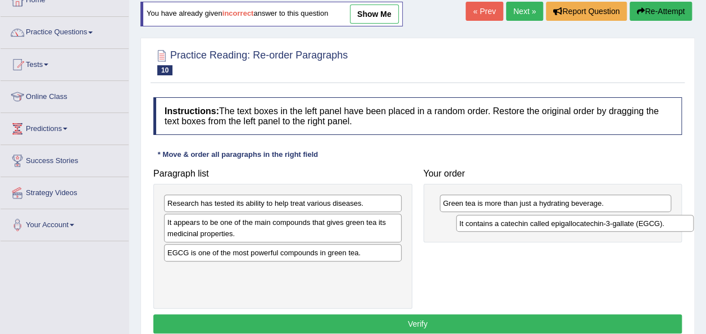
drag, startPoint x: 171, startPoint y: 252, endPoint x: 466, endPoint y: 224, distance: 296.8
click at [466, 224] on div "It contains a catechin called epigallocatechin-3-gallate (EGCG)." at bounding box center [575, 223] width 238 height 17
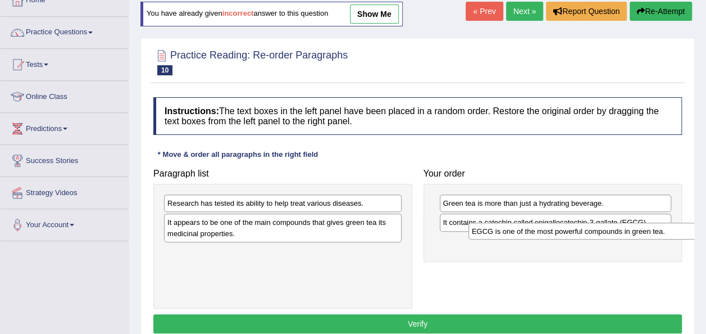
drag, startPoint x: 217, startPoint y: 254, endPoint x: 516, endPoint y: 239, distance: 299.2
click at [516, 239] on div "EGCG is one of the most powerful compounds in green tea." at bounding box center [587, 230] width 238 height 17
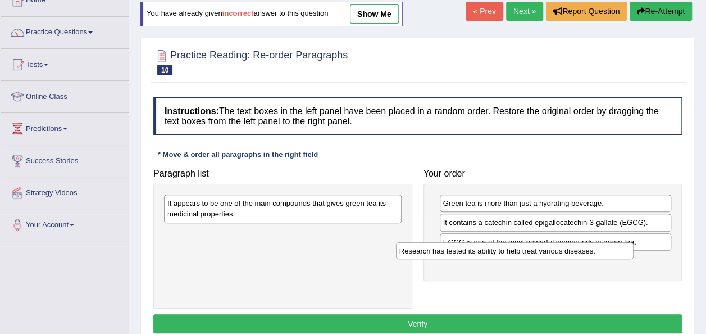
drag, startPoint x: 281, startPoint y: 197, endPoint x: 517, endPoint y: 244, distance: 241.3
click at [517, 244] on div "Research has tested its ability to help treat various diseases." at bounding box center [515, 250] width 238 height 17
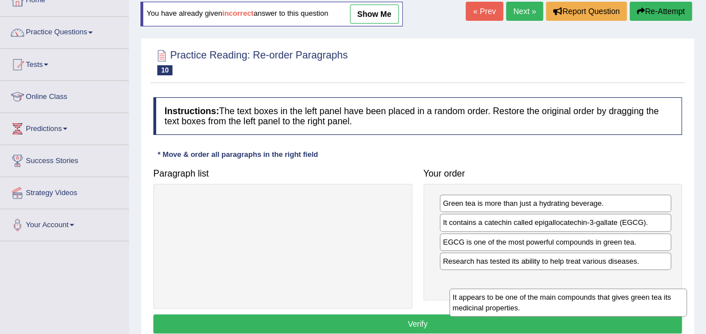
drag, startPoint x: 306, startPoint y: 213, endPoint x: 586, endPoint y: 292, distance: 291.7
click at [586, 292] on div "It appears to be one of the main compounds that gives green tea its medicinal p…" at bounding box center [568, 302] width 238 height 28
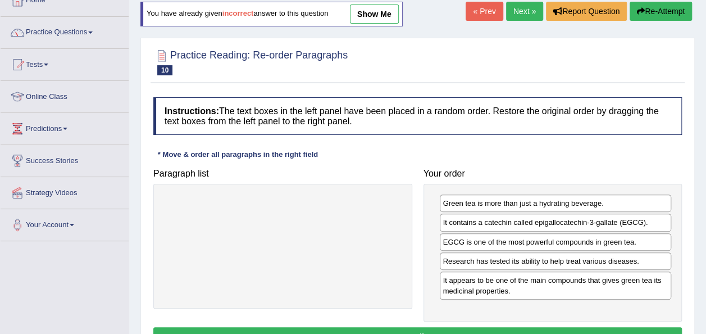
click at [507, 330] on button "Verify" at bounding box center [417, 336] width 529 height 19
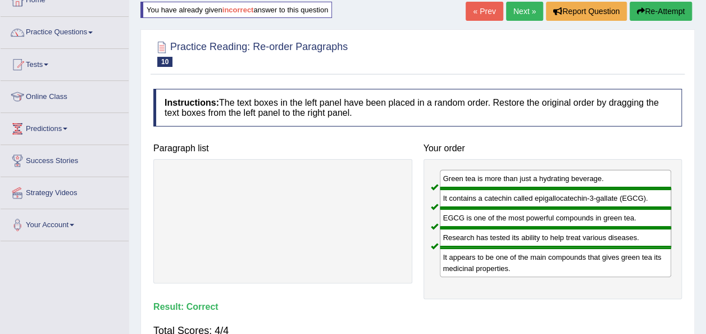
scroll to position [0, 0]
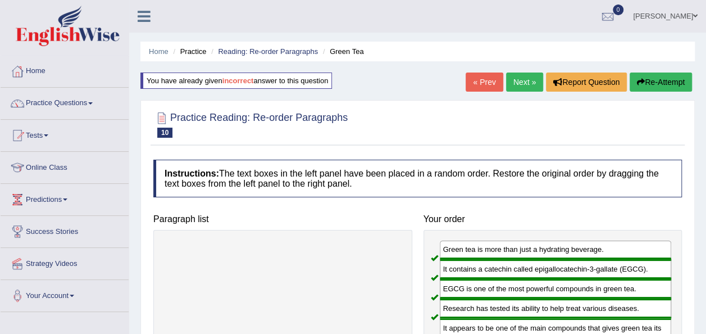
click at [528, 88] on link "Next »" at bounding box center [524, 81] width 37 height 19
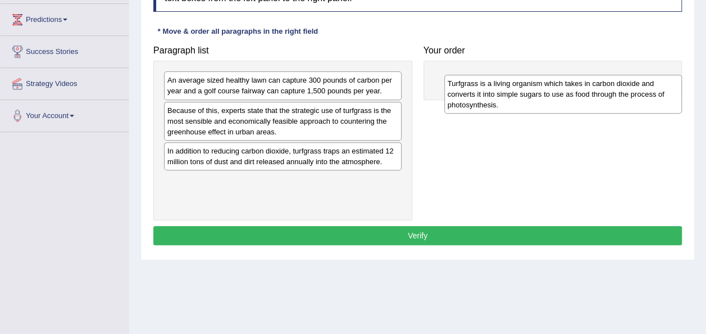
drag, startPoint x: 225, startPoint y: 185, endPoint x: 505, endPoint y: 90, distance: 296.1
click at [505, 90] on div "Turfgrass is a living organism which takes in carbon dioxide and converts it in…" at bounding box center [563, 94] width 238 height 39
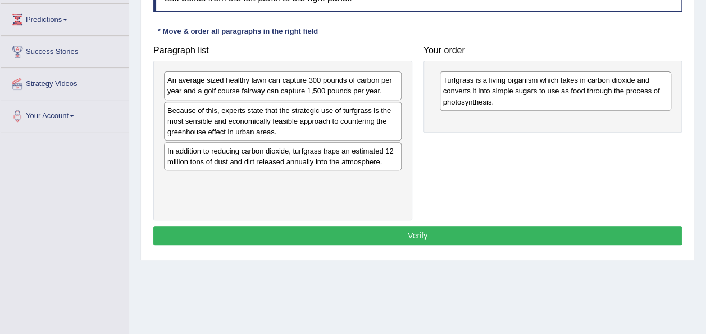
click at [275, 116] on div "Because of this, experts state that the strategic use of turfgrass is the most …" at bounding box center [283, 121] width 238 height 39
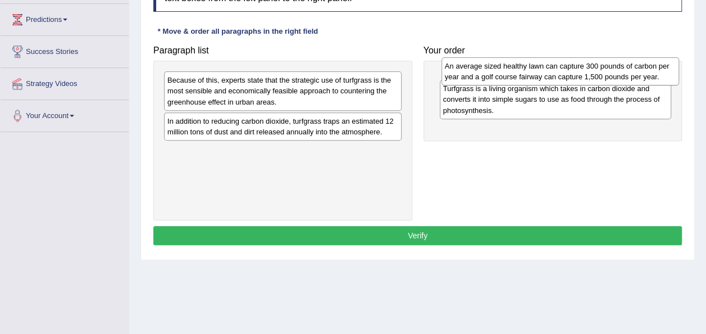
drag, startPoint x: 272, startPoint y: 91, endPoint x: 550, endPoint y: 77, distance: 279.0
click at [550, 77] on div "An average sized healthy lawn can capture 300 pounds of carbon per year and a g…" at bounding box center [561, 71] width 238 height 28
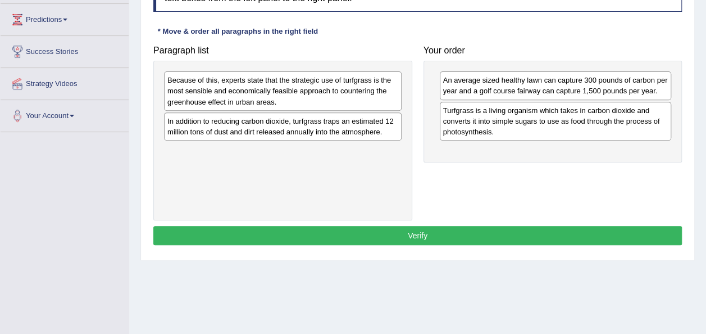
click at [267, 97] on div "Because of this, experts state that the strategic use of turfgrass is the most …" at bounding box center [283, 90] width 238 height 39
click at [248, 119] on div "In addition to reducing carbon dioxide, turfgrass traps an estimated 12 million…" at bounding box center [283, 126] width 238 height 28
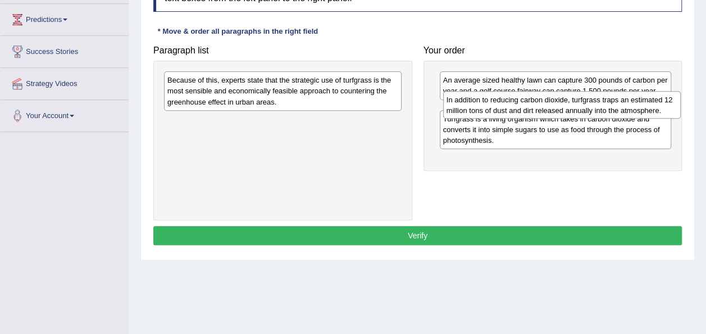
drag, startPoint x: 248, startPoint y: 119, endPoint x: 527, endPoint y: 98, distance: 280.5
click at [527, 98] on div "In addition to reducing carbon dioxide, turfgrass traps an estimated 12 million…" at bounding box center [562, 105] width 238 height 28
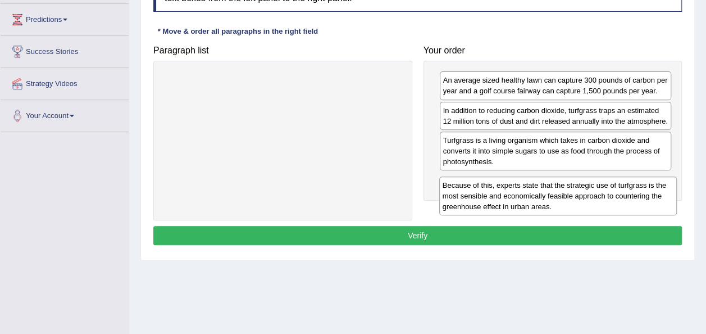
drag, startPoint x: 269, startPoint y: 98, endPoint x: 544, endPoint y: 203, distance: 294.9
click at [544, 203] on div "Because of this, experts state that the strategic use of turfgrass is the most …" at bounding box center [558, 195] width 238 height 39
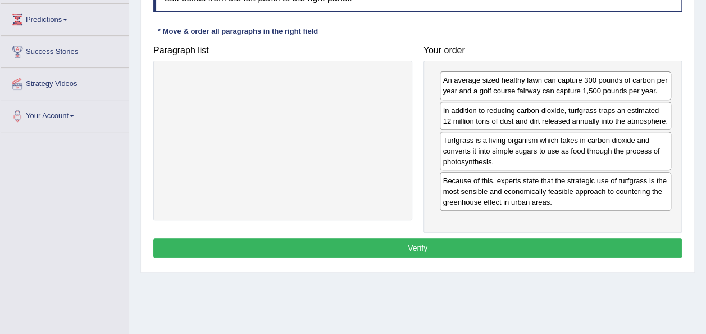
click at [493, 257] on button "Verify" at bounding box center [417, 247] width 529 height 19
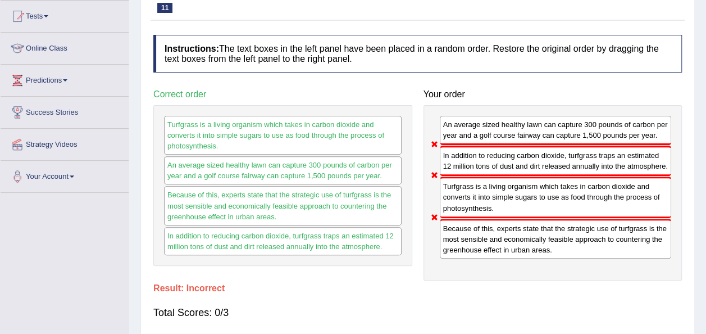
scroll to position [65, 0]
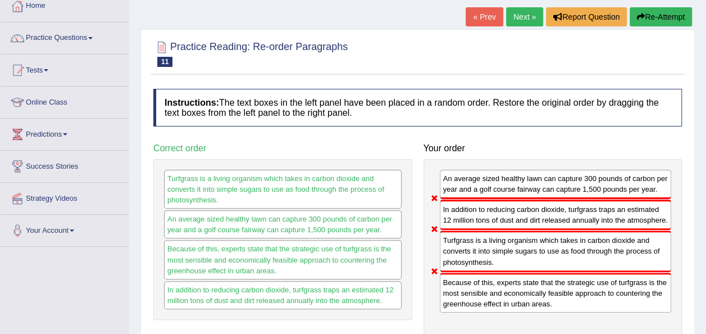
click at [657, 18] on button "Re-Attempt" at bounding box center [661, 16] width 62 height 19
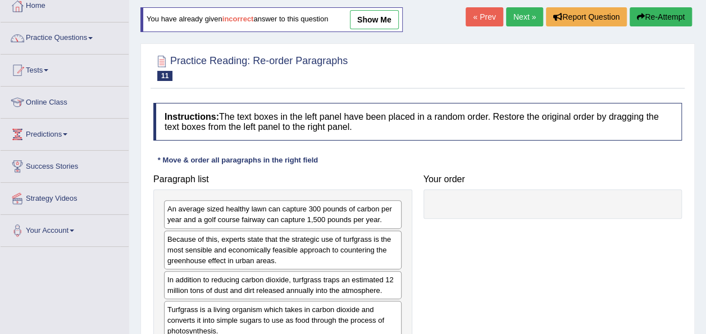
scroll to position [65, 0]
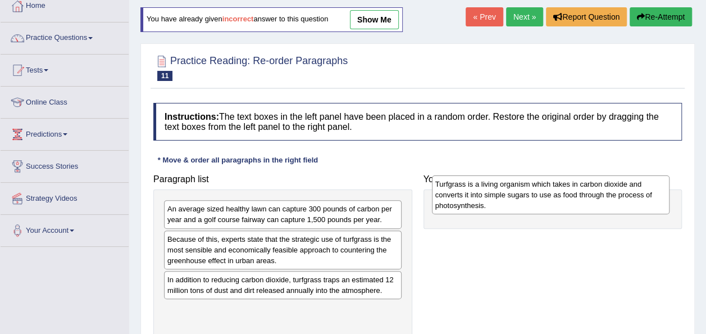
drag, startPoint x: 212, startPoint y: 324, endPoint x: 480, endPoint y: 199, distance: 295.3
click at [480, 199] on div "Turfgrass is a living organism which takes in carbon dioxide and converts it in…" at bounding box center [551, 194] width 238 height 39
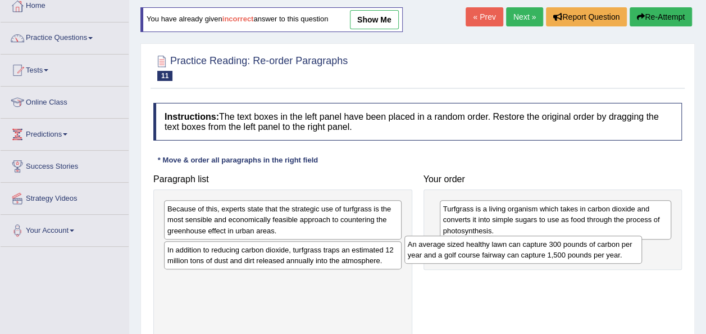
drag, startPoint x: 194, startPoint y: 208, endPoint x: 435, endPoint y: 243, distance: 244.1
click at [435, 243] on div "An average sized healthy lawn can capture 300 pounds of carbon per year and a g…" at bounding box center [523, 249] width 238 height 28
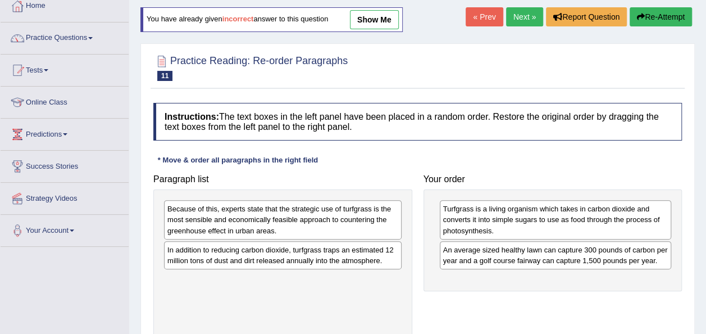
click at [196, 216] on div "Because of this, experts state that the strategic use of turfgrass is the most …" at bounding box center [283, 219] width 238 height 39
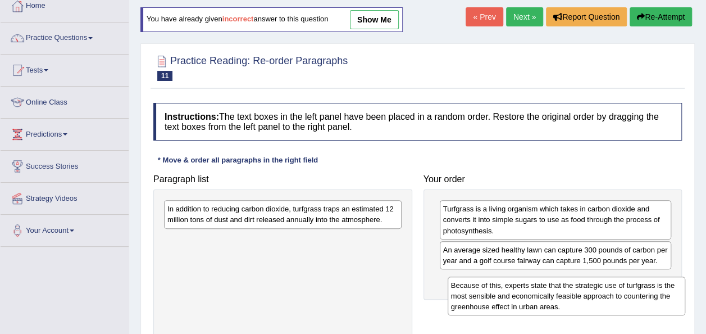
drag, startPoint x: 196, startPoint y: 216, endPoint x: 480, endPoint y: 292, distance: 293.8
click at [480, 292] on div "Because of this, experts state that the strategic use of turfgrass is the most …" at bounding box center [567, 295] width 238 height 39
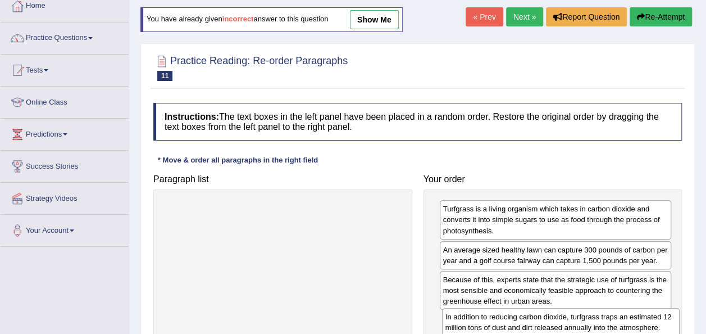
drag, startPoint x: 292, startPoint y: 217, endPoint x: 570, endPoint y: 325, distance: 298.2
click at [570, 325] on div "In addition to reducing carbon dioxide, turfgrass traps an estimated 12 million…" at bounding box center [561, 322] width 238 height 28
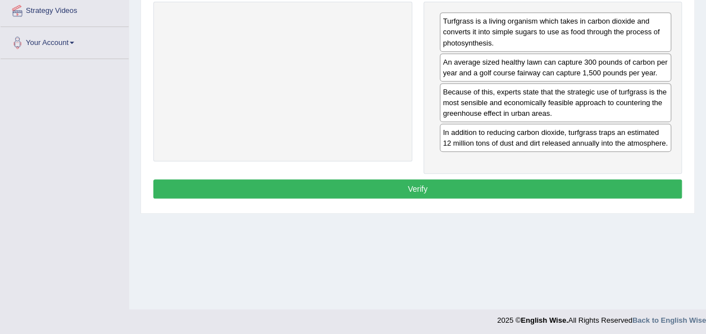
scroll to position [256, 0]
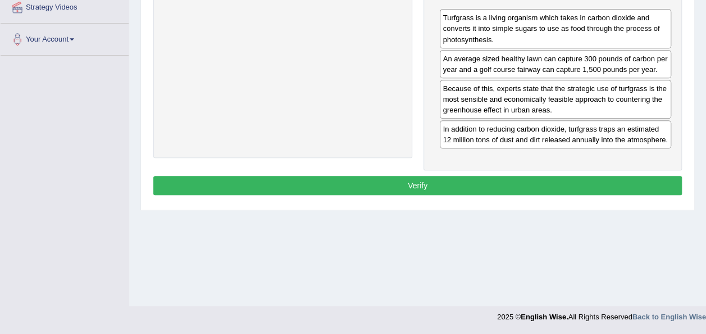
click at [550, 195] on button "Verify" at bounding box center [417, 185] width 529 height 19
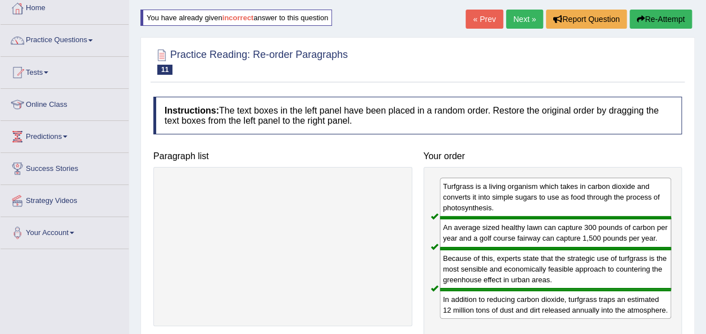
scroll to position [58, 0]
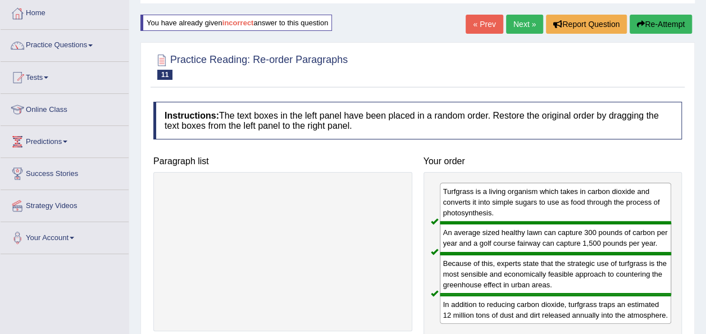
click at [517, 21] on link "Next »" at bounding box center [524, 24] width 37 height 19
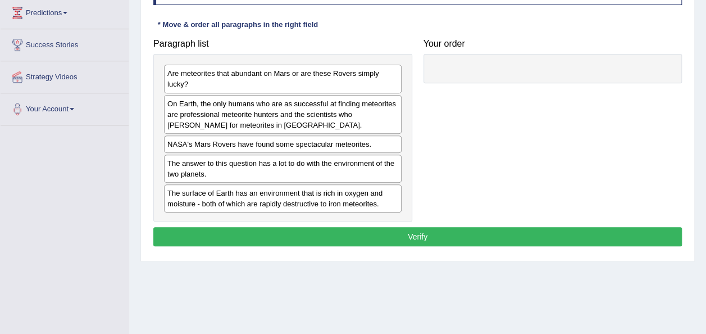
scroll to position [183, 0]
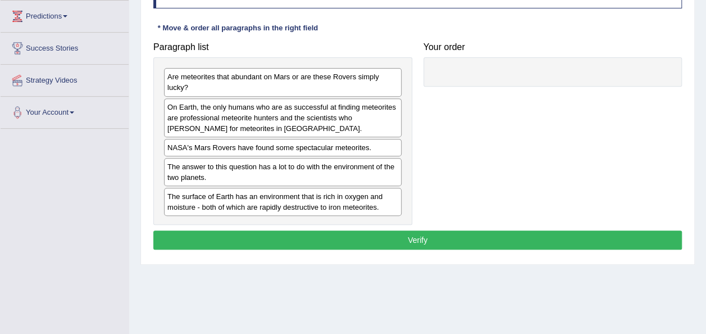
click at [190, 125] on div "On Earth, the only humans who are as successful at finding meteorites are profe…" at bounding box center [283, 117] width 238 height 39
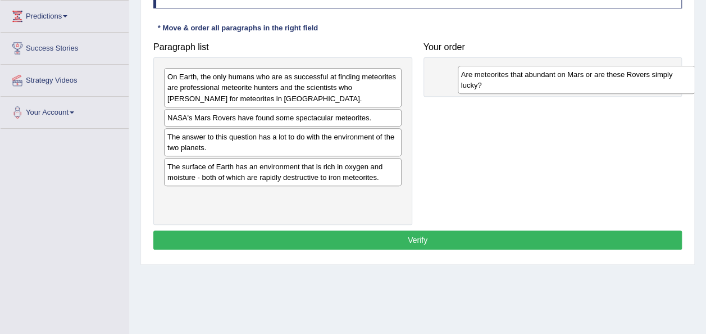
drag, startPoint x: 184, startPoint y: 81, endPoint x: 478, endPoint y: 80, distance: 294.3
click at [478, 80] on div "Are meteorites that abundant on Mars or are these Rovers simply lucky?" at bounding box center [577, 80] width 238 height 28
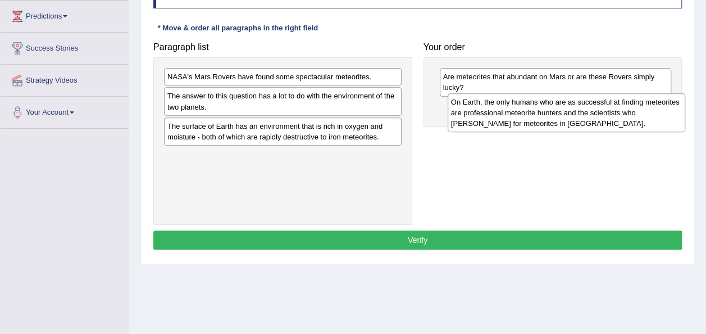
drag, startPoint x: 215, startPoint y: 88, endPoint x: 499, endPoint y: 112, distance: 285.9
click at [499, 112] on div "On Earth, the only humans who are as successful at finding meteorites are profe…" at bounding box center [567, 112] width 238 height 39
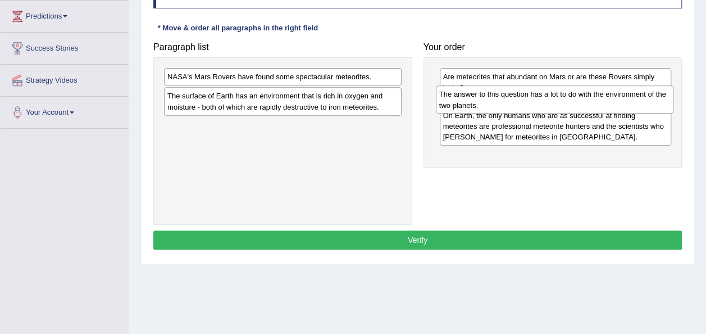
drag, startPoint x: 212, startPoint y: 108, endPoint x: 485, endPoint y: 107, distance: 273.0
click at [485, 107] on div "The answer to this question has a lot to do with the environment of the two pla…" at bounding box center [555, 99] width 238 height 28
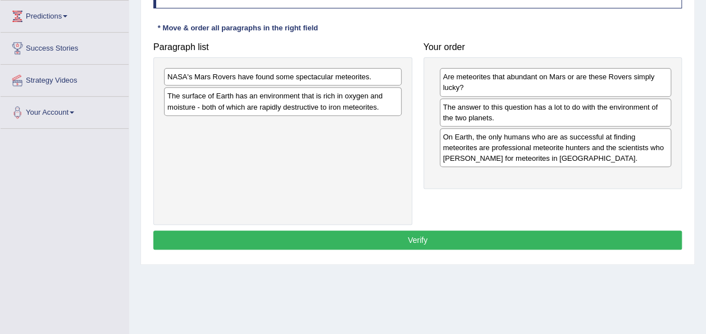
click at [201, 75] on div "NASA's Mars Rovers have found some spectacular meteorites." at bounding box center [283, 76] width 238 height 17
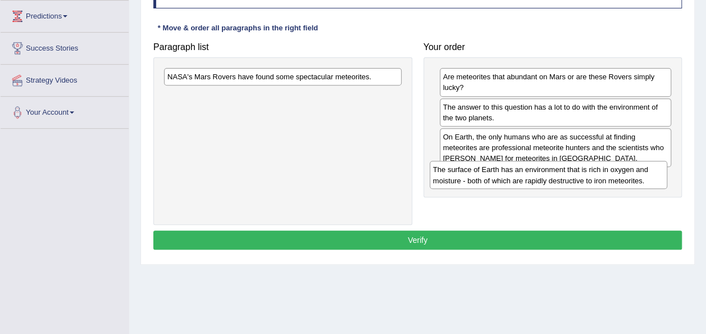
drag, startPoint x: 184, startPoint y: 102, endPoint x: 459, endPoint y: 176, distance: 284.7
click at [459, 176] on div "The surface of Earth has an environment that is rich in oxygen and moisture - b…" at bounding box center [549, 175] width 238 height 28
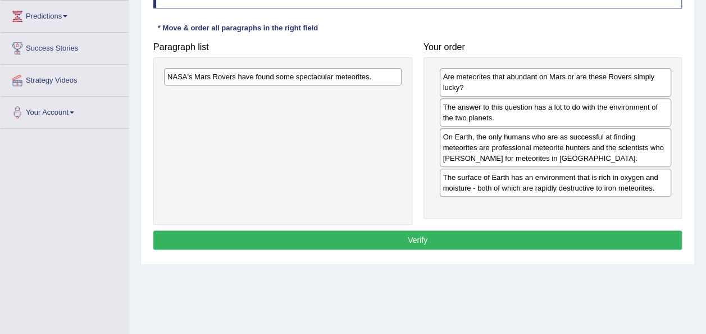
click at [504, 190] on div "The surface of Earth has an environment that is rich in oxygen and moisture - b…" at bounding box center [556, 183] width 232 height 28
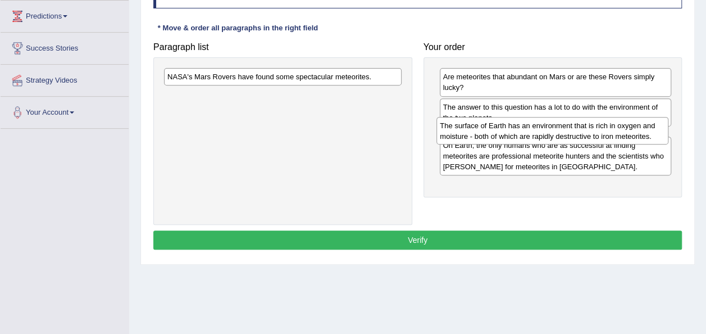
drag, startPoint x: 504, startPoint y: 190, endPoint x: 502, endPoint y: 140, distance: 50.1
click at [502, 140] on div "The surface of Earth has an environment that is rich in oxygen and moisture - b…" at bounding box center [552, 131] width 232 height 28
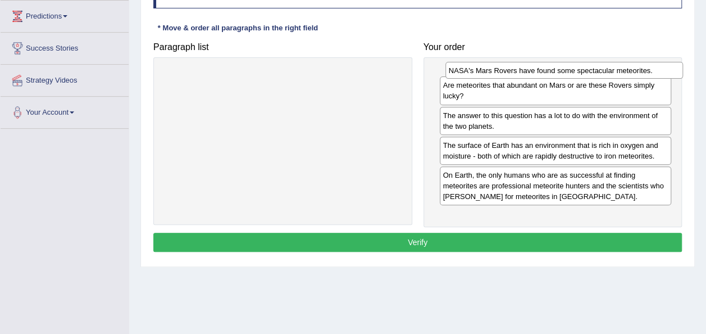
drag, startPoint x: 286, startPoint y: 83, endPoint x: 572, endPoint y: 80, distance: 285.9
click at [572, 79] on div "NASA's Mars Rovers have found some spectacular meteorites." at bounding box center [564, 70] width 238 height 17
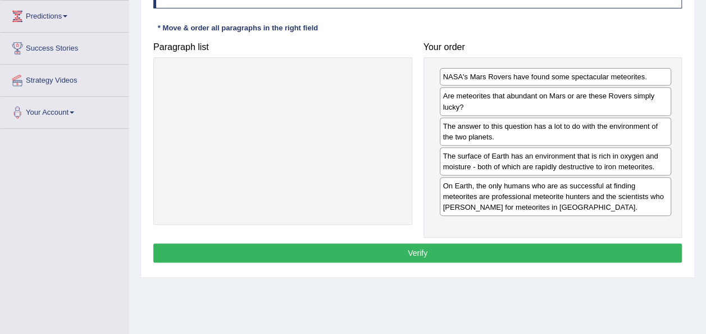
click at [509, 249] on button "Verify" at bounding box center [417, 252] width 529 height 19
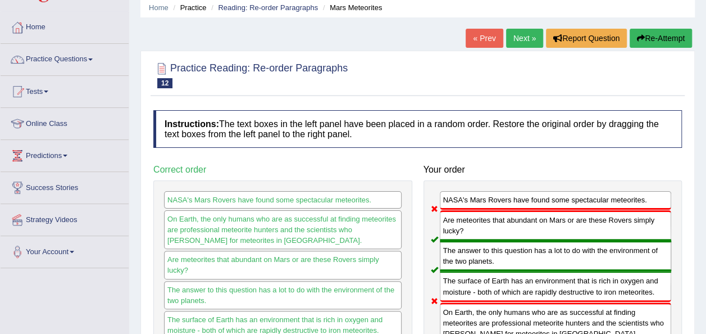
scroll to position [49, 0]
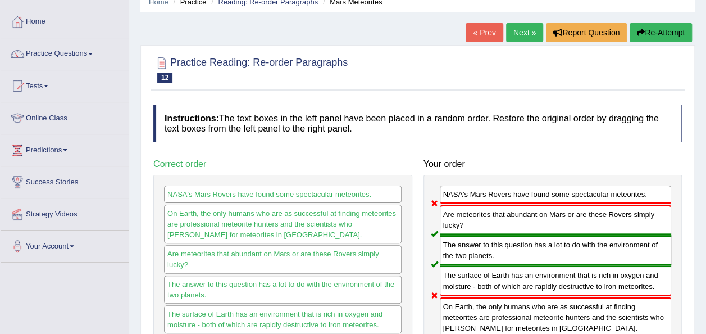
click at [661, 31] on button "Re-Attempt" at bounding box center [661, 32] width 62 height 19
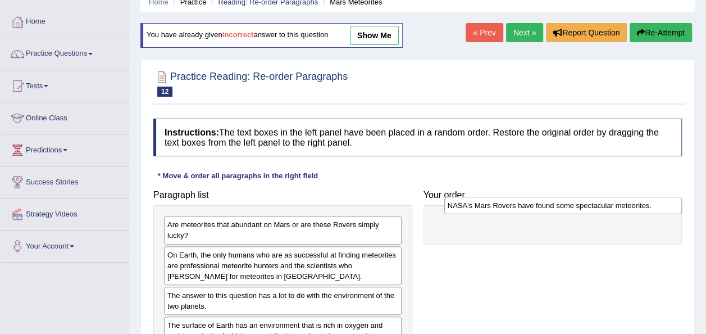
drag, startPoint x: 210, startPoint y: 295, endPoint x: 489, endPoint y: 208, distance: 292.6
click at [489, 208] on div "NASA's Mars Rovers have found some spectacular meteorites." at bounding box center [563, 205] width 238 height 17
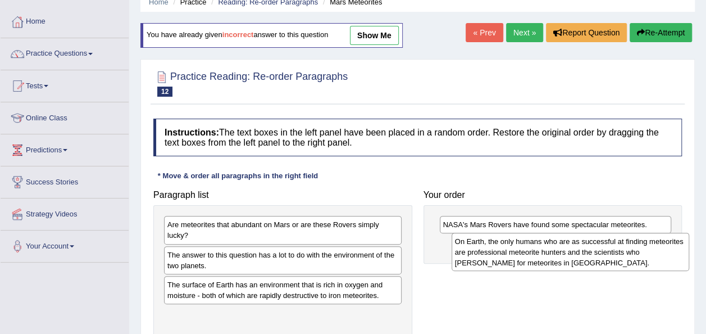
drag, startPoint x: 239, startPoint y: 262, endPoint x: 545, endPoint y: 249, distance: 305.9
click at [545, 249] on div "On Earth, the only humans who are as successful at finding meteorites are profe…" at bounding box center [571, 252] width 238 height 39
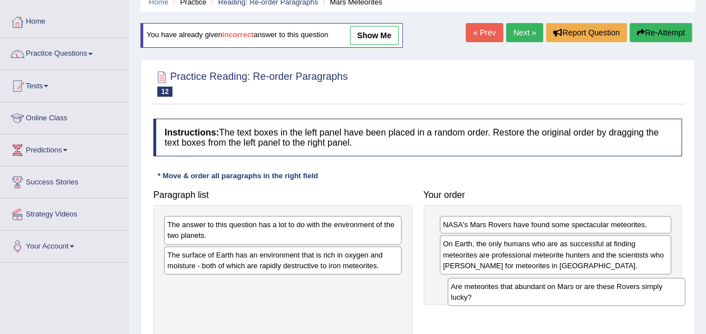
drag, startPoint x: 230, startPoint y: 236, endPoint x: 514, endPoint y: 298, distance: 290.9
click at [514, 298] on div "Are meteorites that abundant on Mars or are these Rovers simply lucky?" at bounding box center [567, 291] width 238 height 28
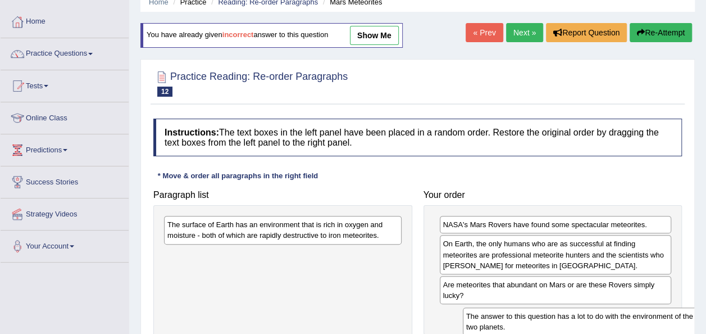
drag, startPoint x: 200, startPoint y: 225, endPoint x: 496, endPoint y: 318, distance: 310.4
click at [496, 318] on div "The answer to this question has a lot to do with the environment of the two pla…" at bounding box center [582, 321] width 238 height 28
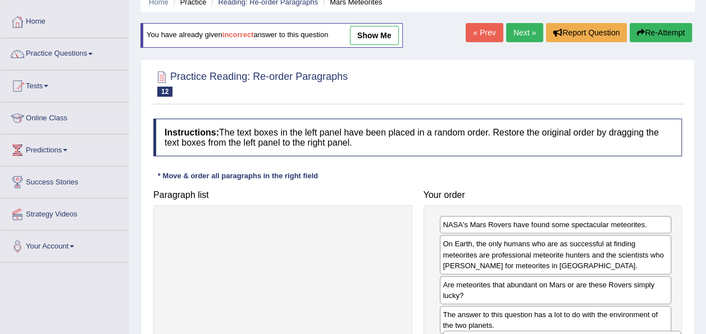
drag, startPoint x: 210, startPoint y: 231, endPoint x: 489, endPoint y: 346, distance: 301.8
click at [489, 284] on html "Toggle navigation Home Practice Questions Speaking Practice Read Aloud Repeat S…" at bounding box center [353, 118] width 706 height 334
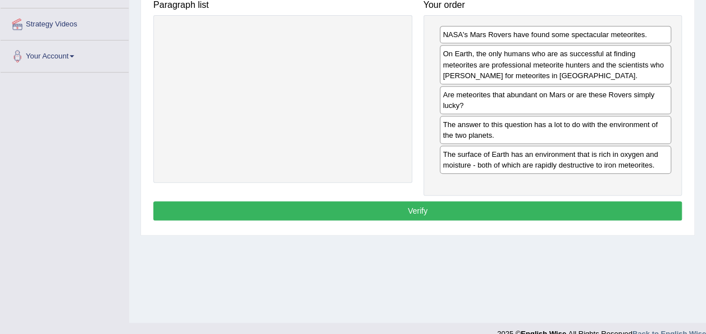
scroll to position [256, 0]
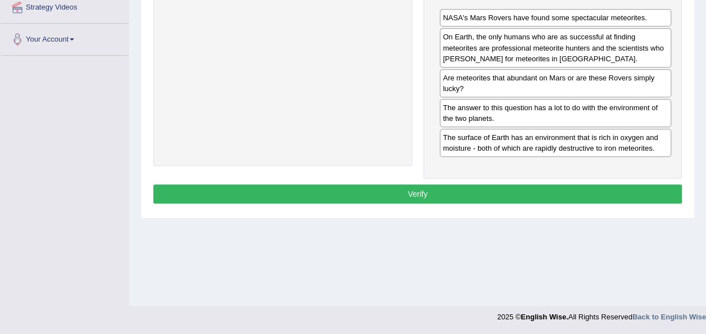
click at [588, 195] on button "Verify" at bounding box center [417, 193] width 529 height 19
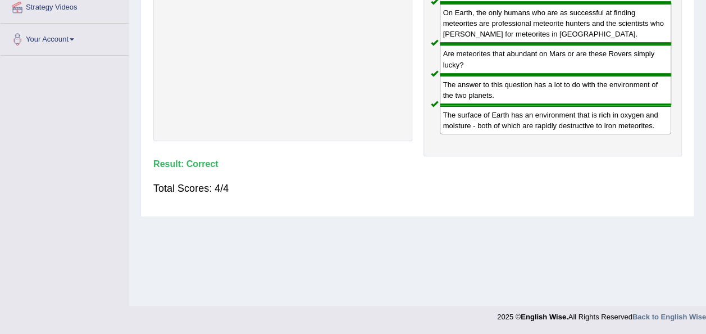
scroll to position [0, 0]
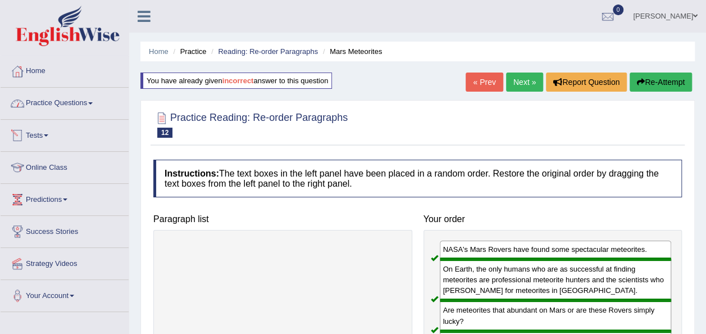
click at [72, 98] on link "Practice Questions" at bounding box center [65, 102] width 128 height 28
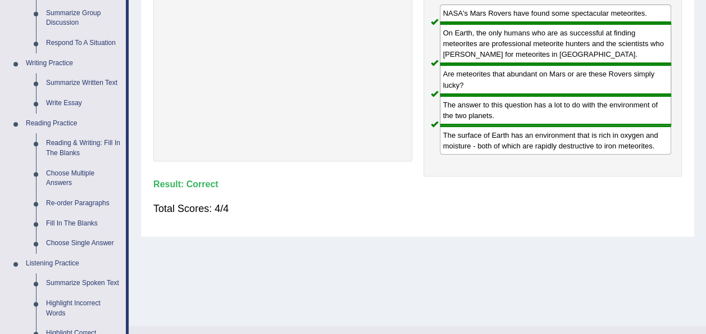
scroll to position [252, 0]
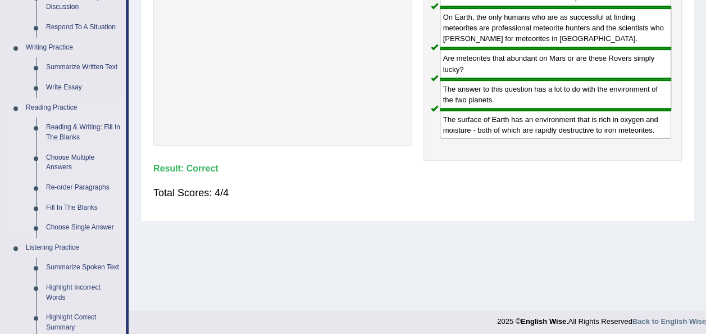
click at [70, 207] on link "Fill In The Blanks" at bounding box center [83, 208] width 85 height 20
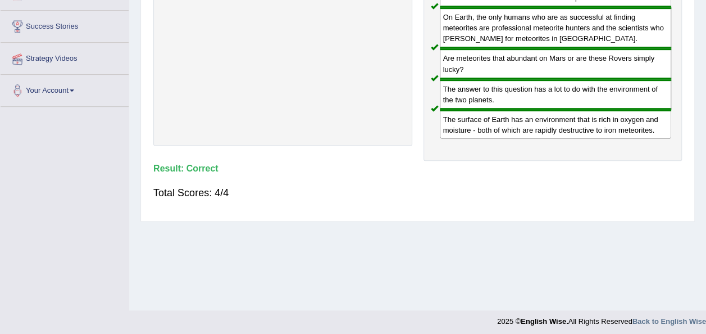
scroll to position [256, 0]
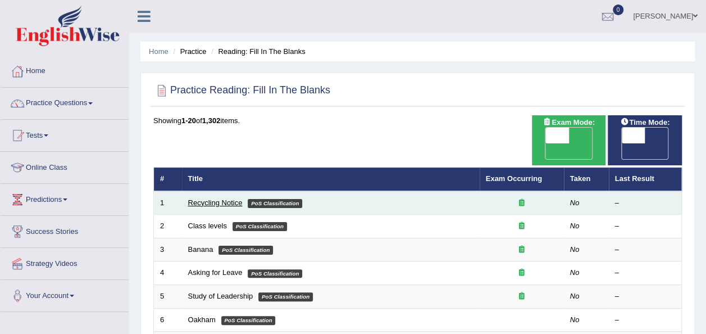
click at [203, 198] on link "Recycling Notice" at bounding box center [215, 202] width 54 height 8
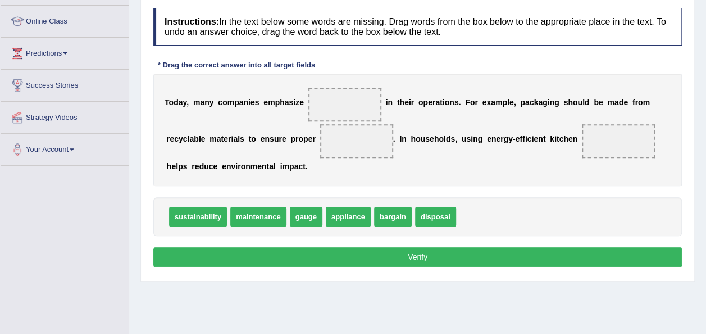
scroll to position [145, 0]
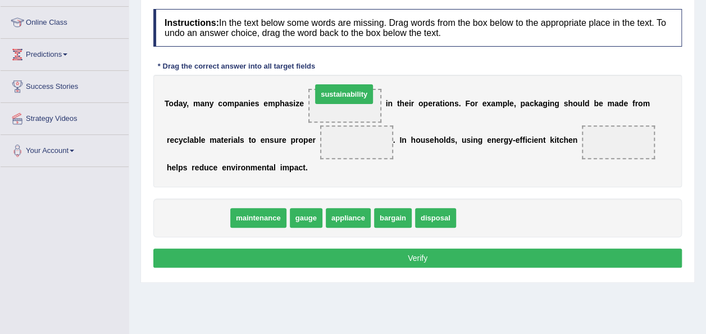
drag, startPoint x: 207, startPoint y: 218, endPoint x: 354, endPoint y: 97, distance: 190.4
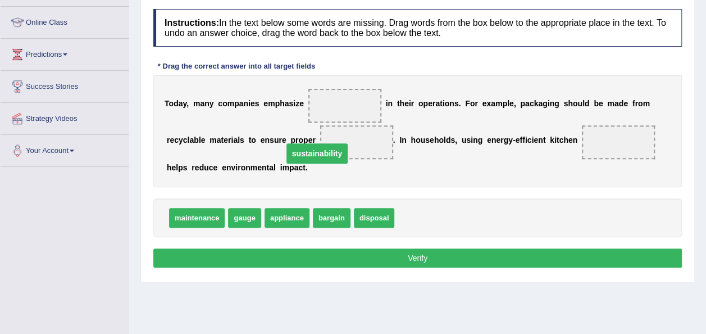
drag, startPoint x: 328, startPoint y: 102, endPoint x: 296, endPoint y: 150, distance: 58.0
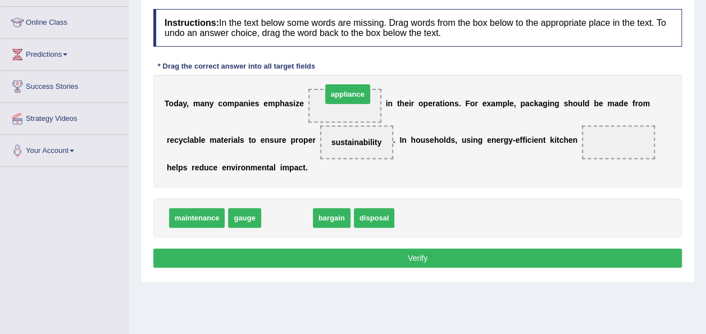
drag, startPoint x: 289, startPoint y: 217, endPoint x: 346, endPoint y: 101, distance: 129.6
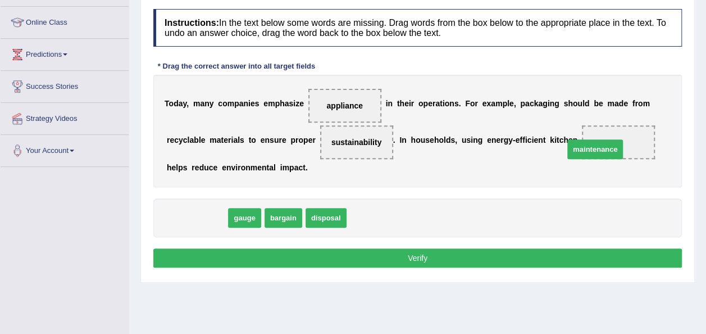
drag, startPoint x: 177, startPoint y: 219, endPoint x: 583, endPoint y: 149, distance: 412.1
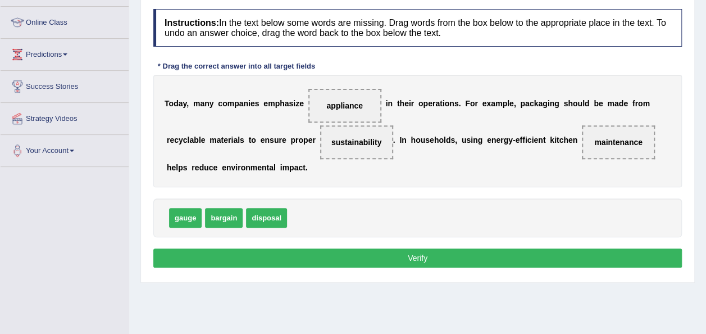
click at [529, 252] on button "Verify" at bounding box center [417, 257] width 529 height 19
